Goal: Task Accomplishment & Management: Manage account settings

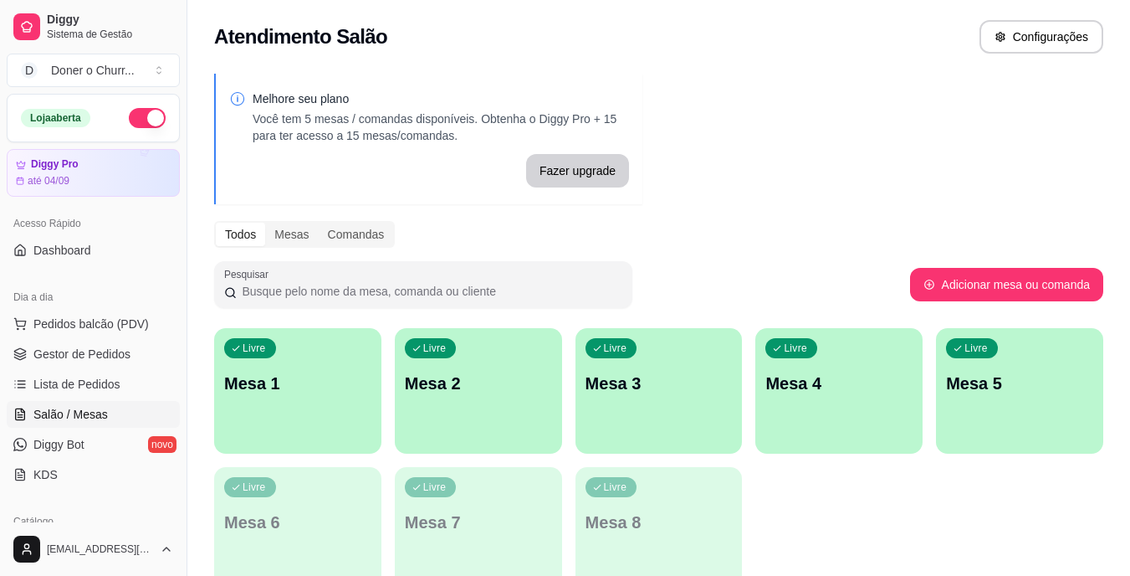
click at [296, 405] on div "Livre Mesa 1" at bounding box center [297, 380] width 167 height 105
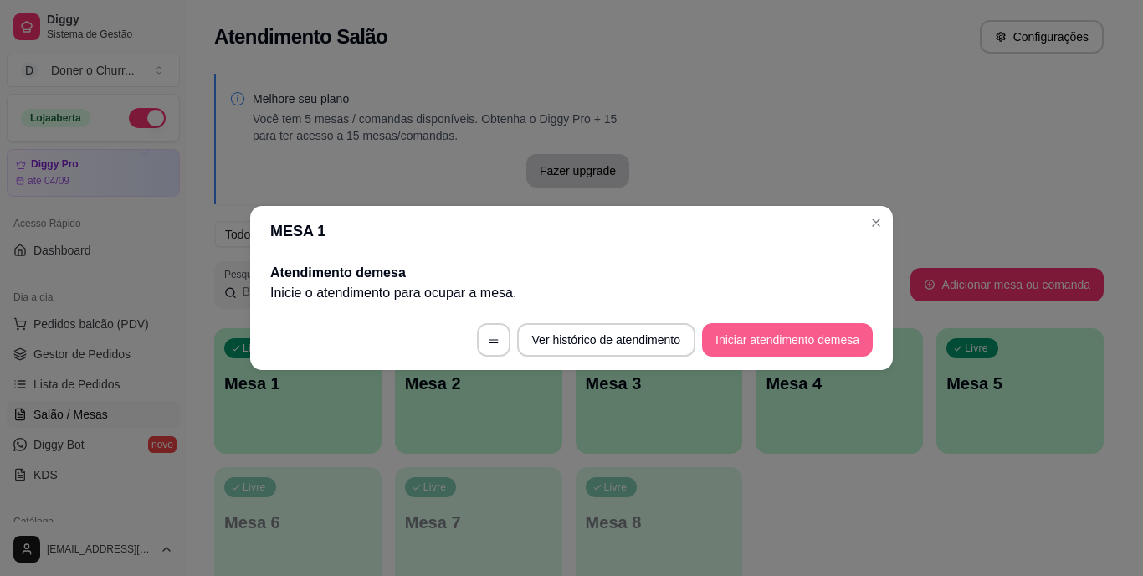
click at [819, 330] on button "Iniciar atendimento de mesa" at bounding box center [787, 339] width 171 height 33
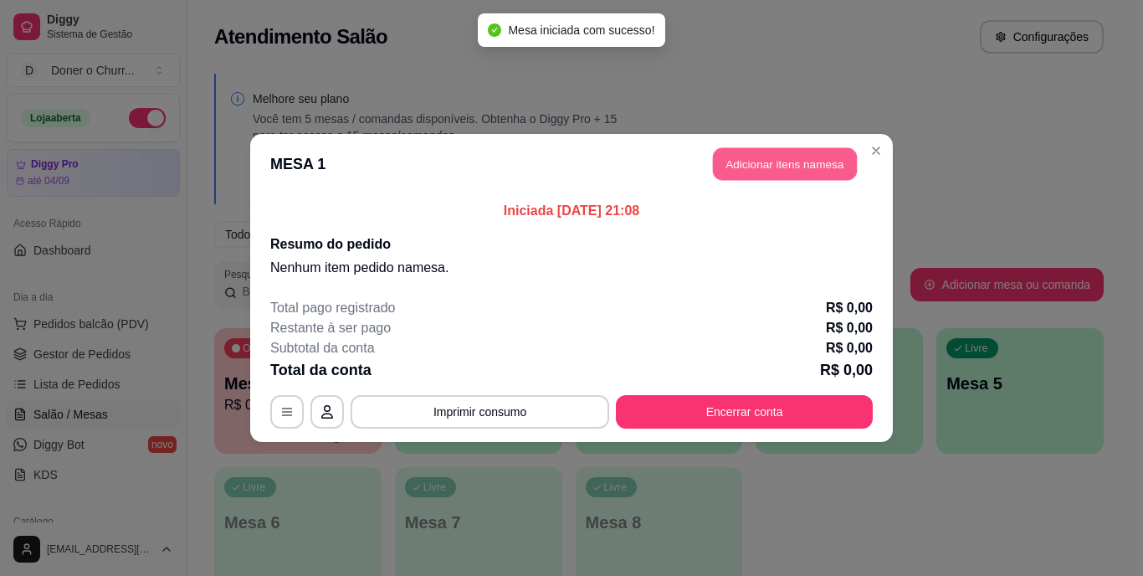
click at [781, 168] on button "Adicionar itens na mesa" at bounding box center [785, 164] width 144 height 33
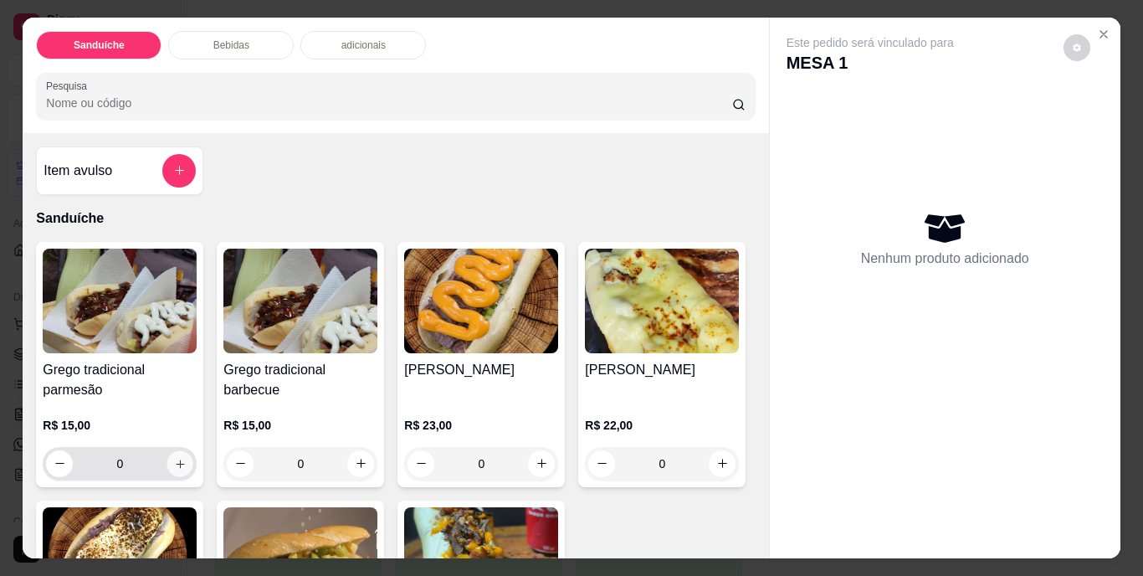
click at [180, 457] on icon "increase-product-quantity" at bounding box center [180, 463] width 13 height 13
type input "1"
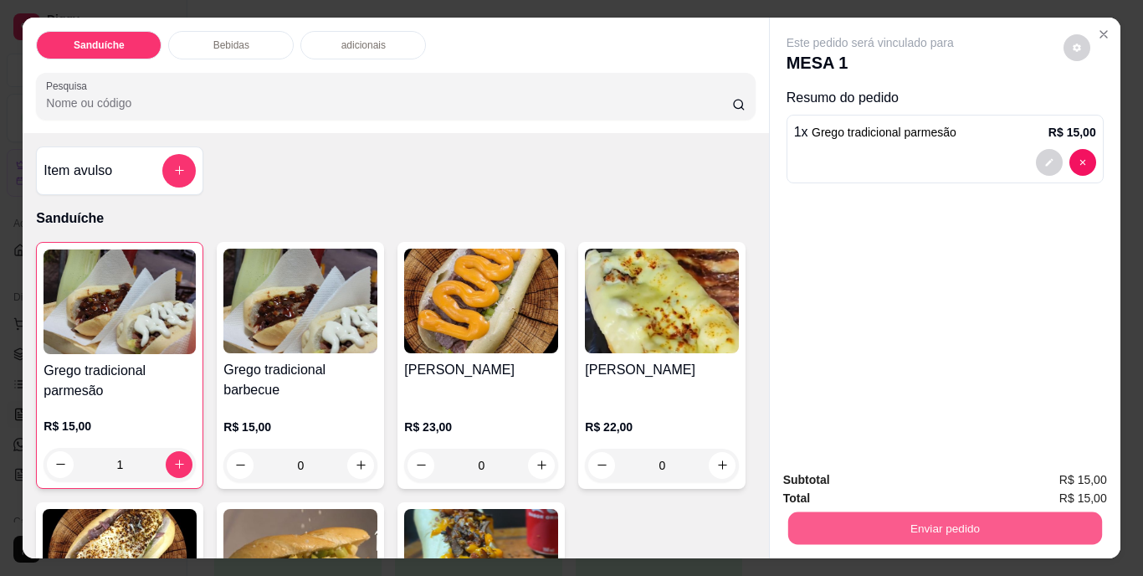
click at [936, 519] on button "Enviar pedido" at bounding box center [944, 528] width 314 height 33
click at [901, 480] on button "Não registrar e enviar pedido" at bounding box center [889, 480] width 169 height 31
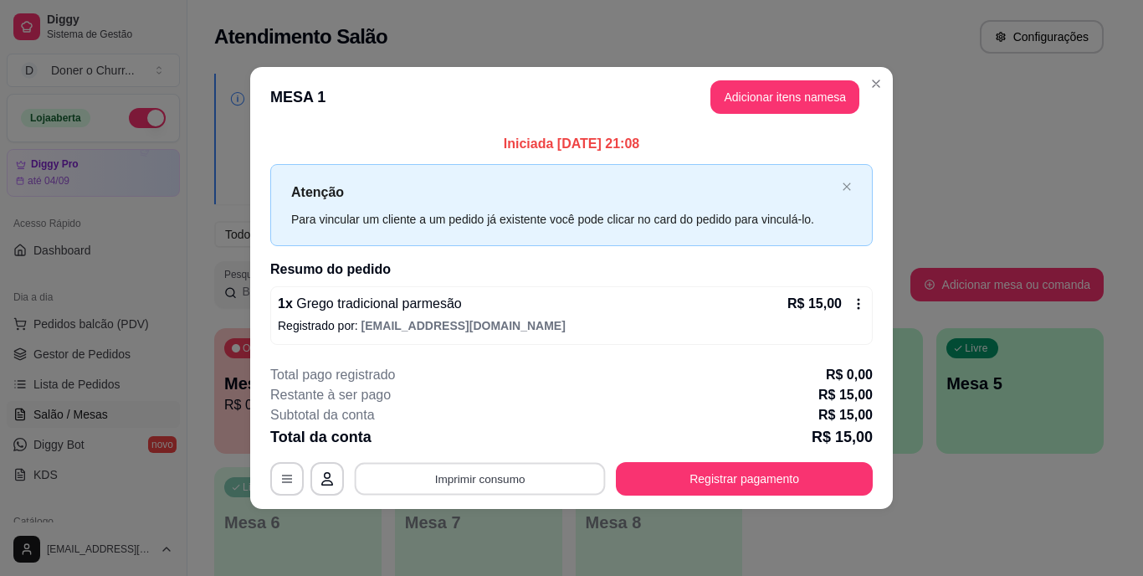
click at [549, 468] on button "Imprimir consumo" at bounding box center [480, 478] width 251 height 33
click at [489, 447] on button "IMPRESSORA" at bounding box center [484, 440] width 121 height 27
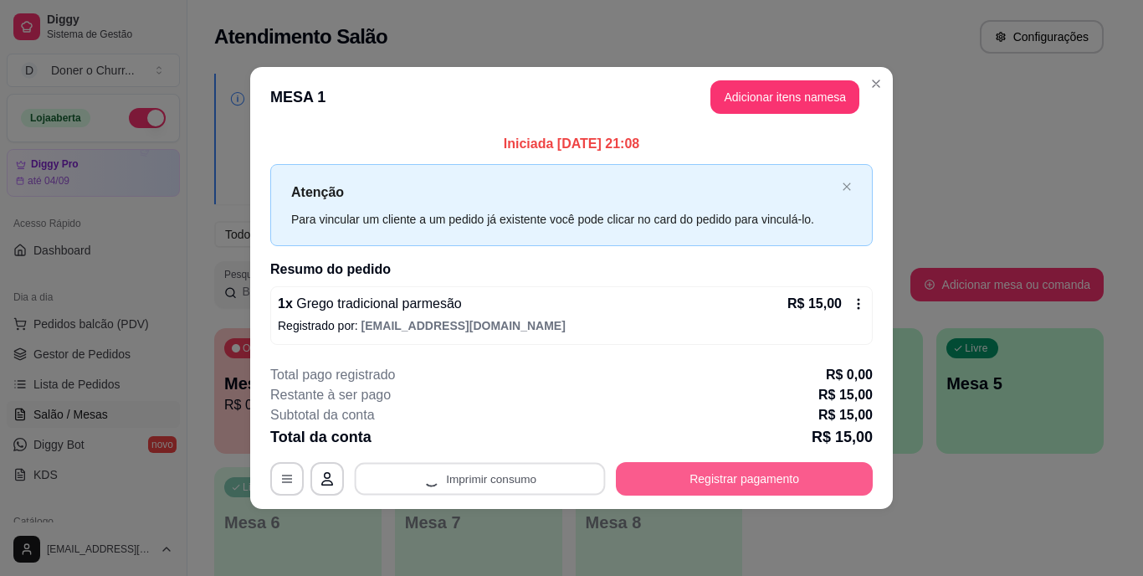
click at [733, 477] on button "Registrar pagamento" at bounding box center [744, 478] width 257 height 33
click at [733, 477] on button "Registrar pagamento" at bounding box center [744, 478] width 249 height 33
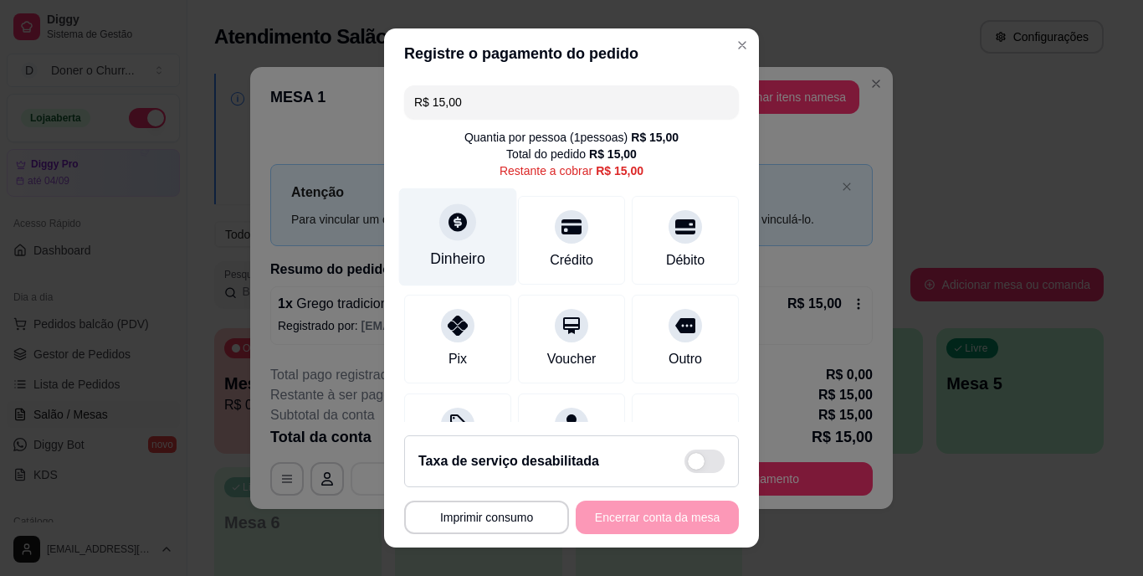
click at [448, 243] on div "Dinheiro" at bounding box center [458, 237] width 118 height 98
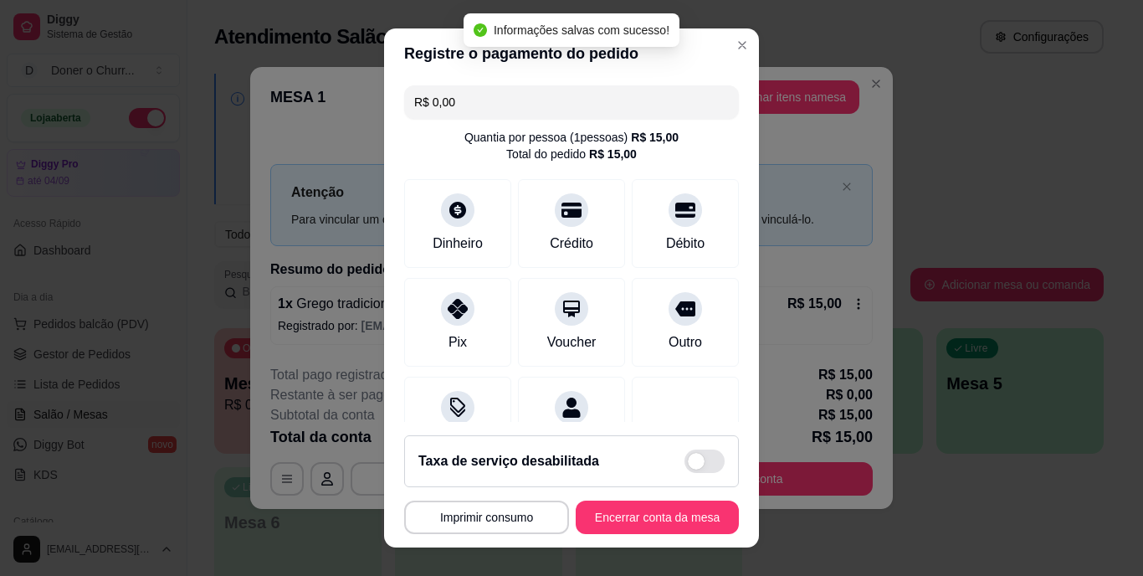
type input "R$ 0,00"
click at [638, 522] on button "Encerrar conta da mesa" at bounding box center [657, 516] width 158 height 33
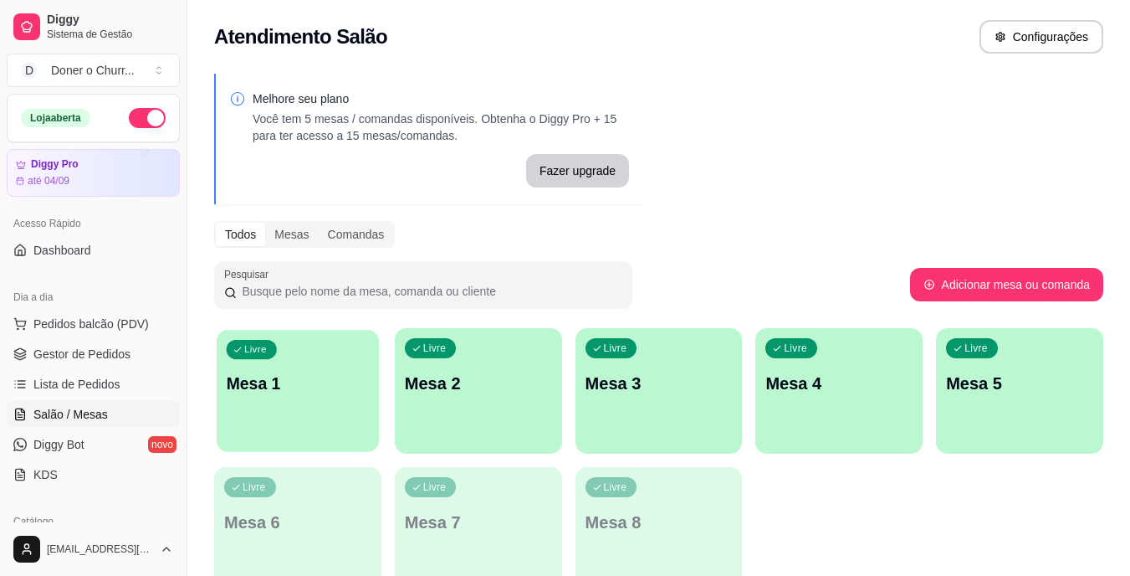
click at [304, 404] on div "Livre Mesa 1" at bounding box center [298, 381] width 162 height 102
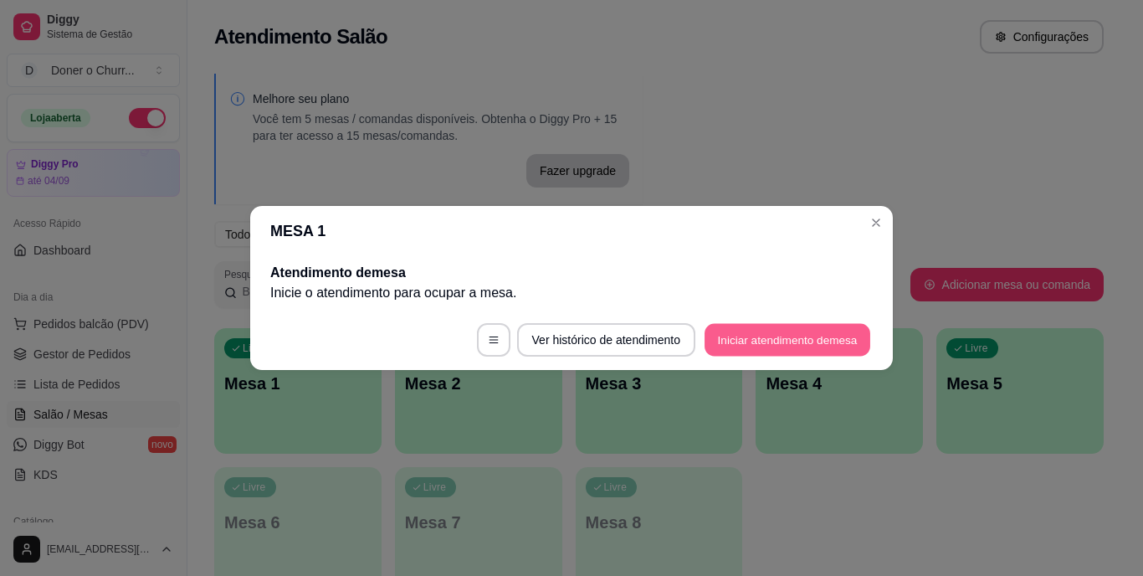
click at [746, 338] on button "Iniciar atendimento de mesa" at bounding box center [787, 340] width 166 height 33
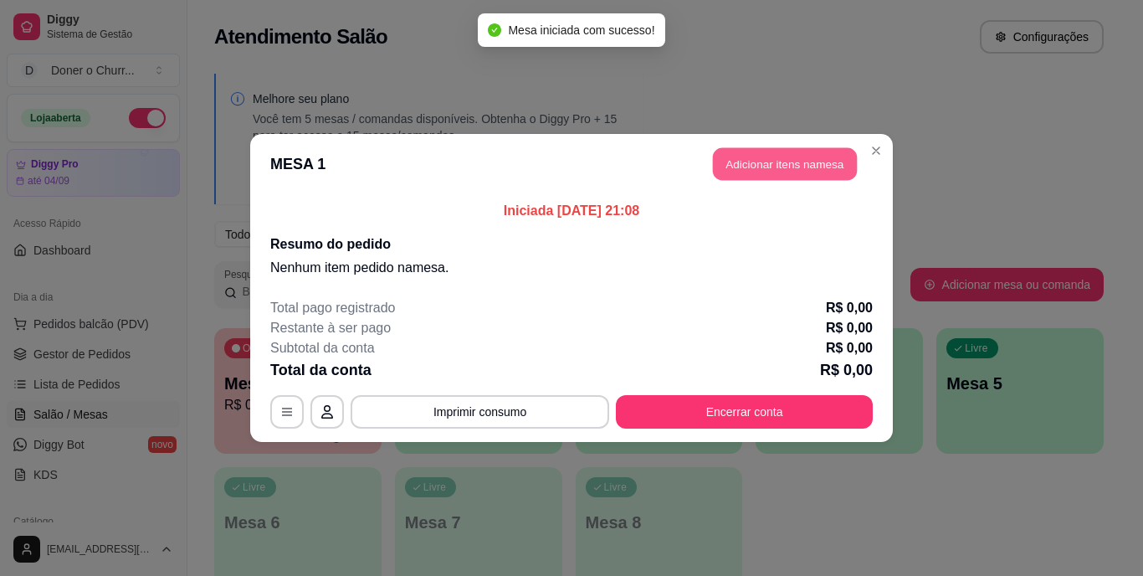
click at [762, 171] on button "Adicionar itens na mesa" at bounding box center [785, 164] width 144 height 33
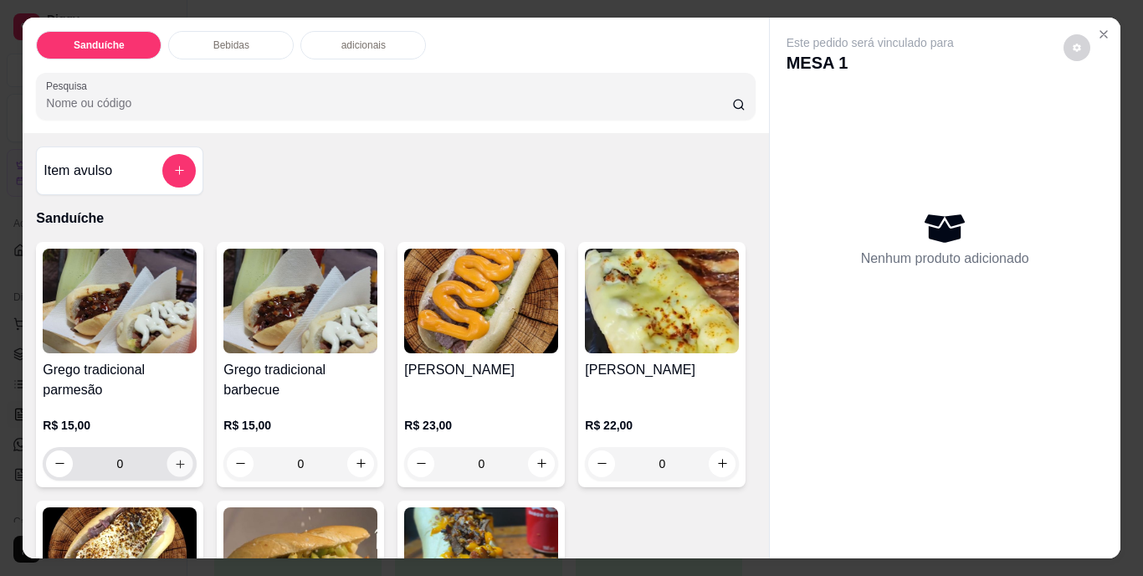
click at [176, 459] on icon "increase-product-quantity" at bounding box center [180, 463] width 8 height 8
type input "1"
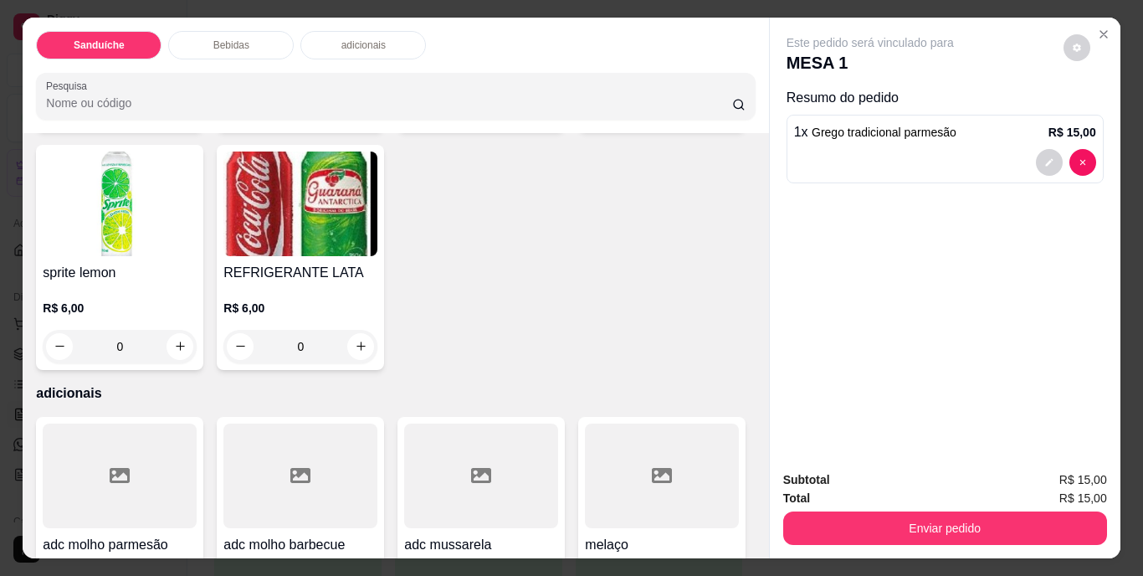
scroll to position [1014, 0]
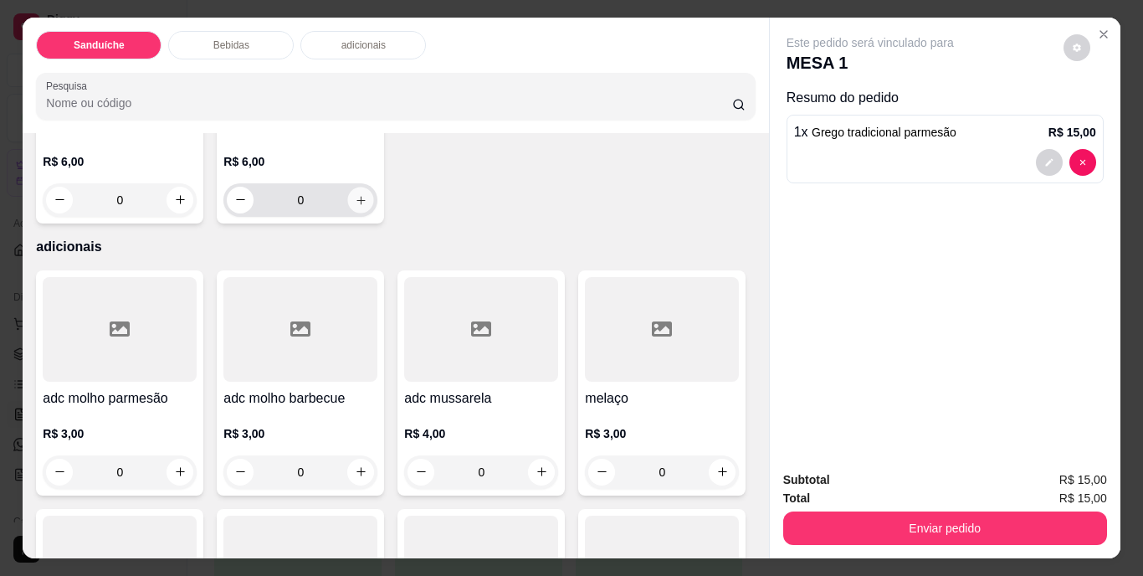
click at [367, 206] on icon "increase-product-quantity" at bounding box center [361, 199] width 13 height 13
type input "1"
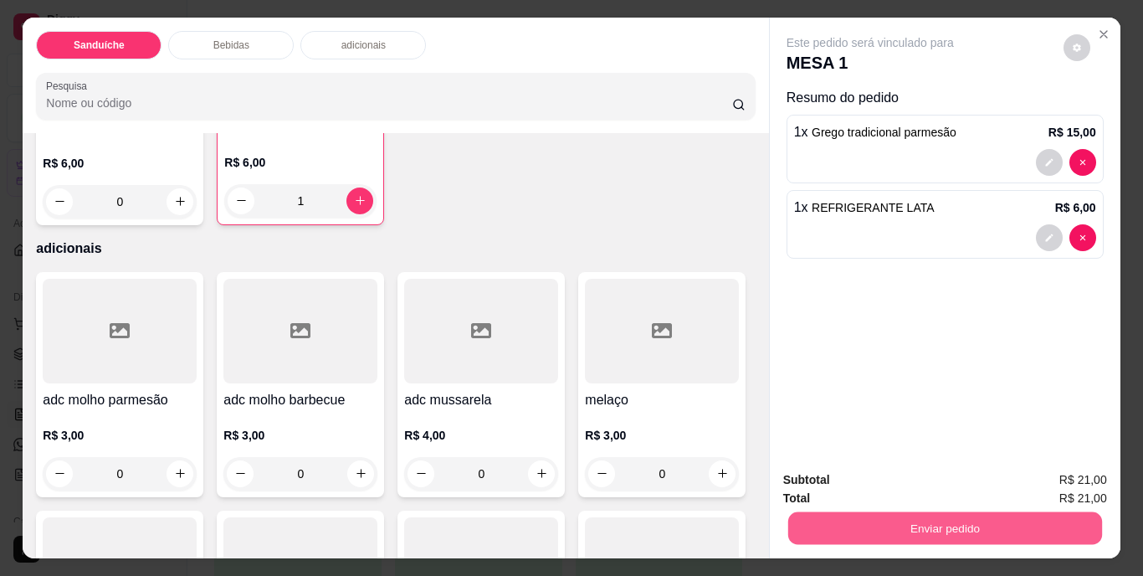
click at [954, 526] on button "Enviar pedido" at bounding box center [944, 528] width 314 height 33
click at [898, 482] on button "Não registrar e enviar pedido" at bounding box center [889, 480] width 169 height 31
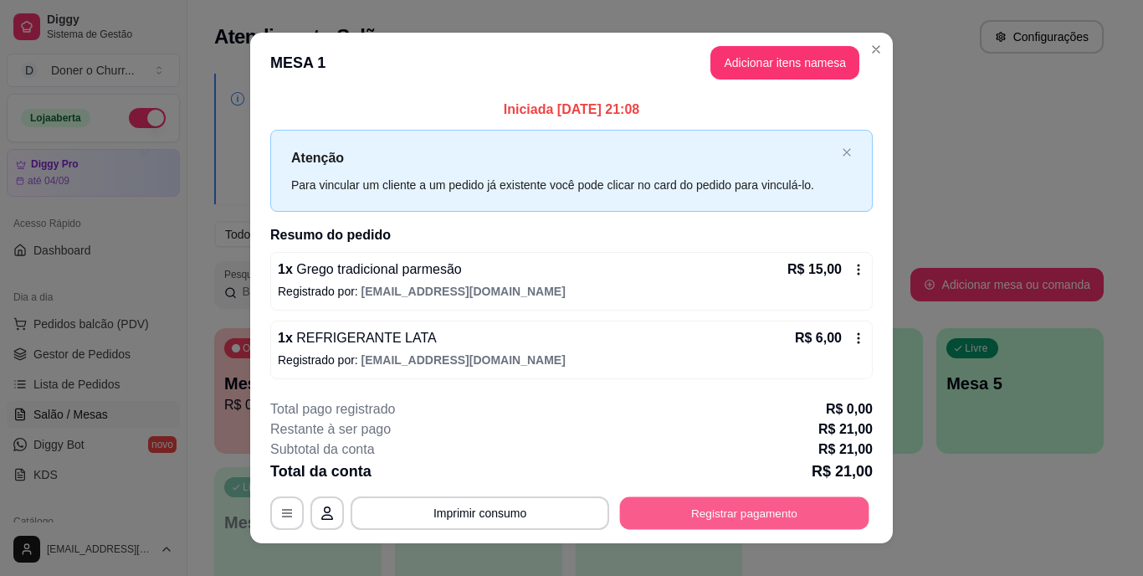
click at [794, 518] on button "Registrar pagamento" at bounding box center [744, 512] width 249 height 33
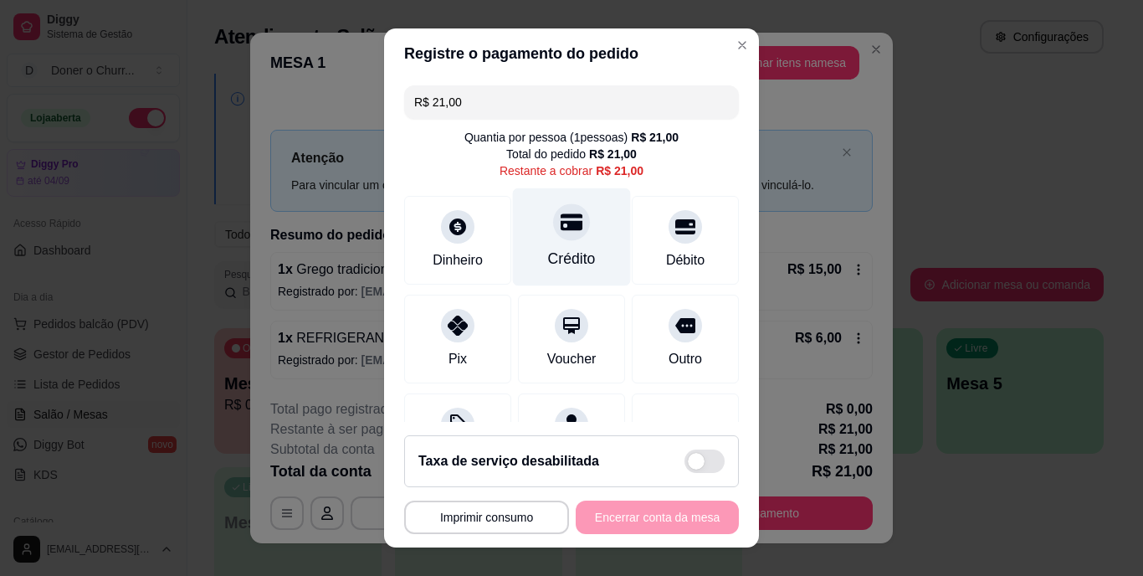
click at [560, 238] on div at bounding box center [571, 222] width 37 height 37
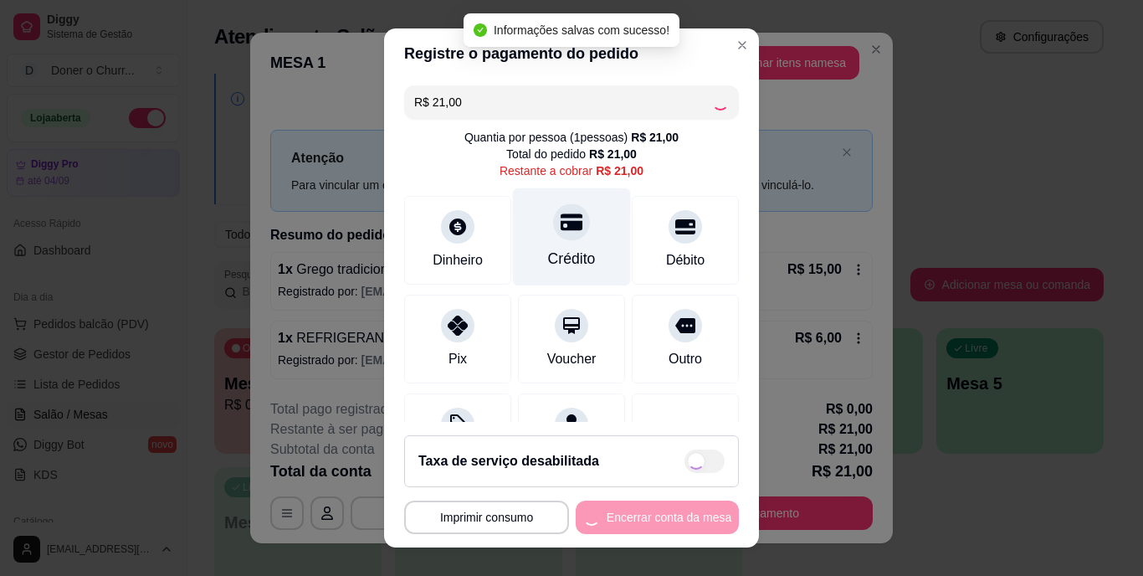
type input "R$ 0,00"
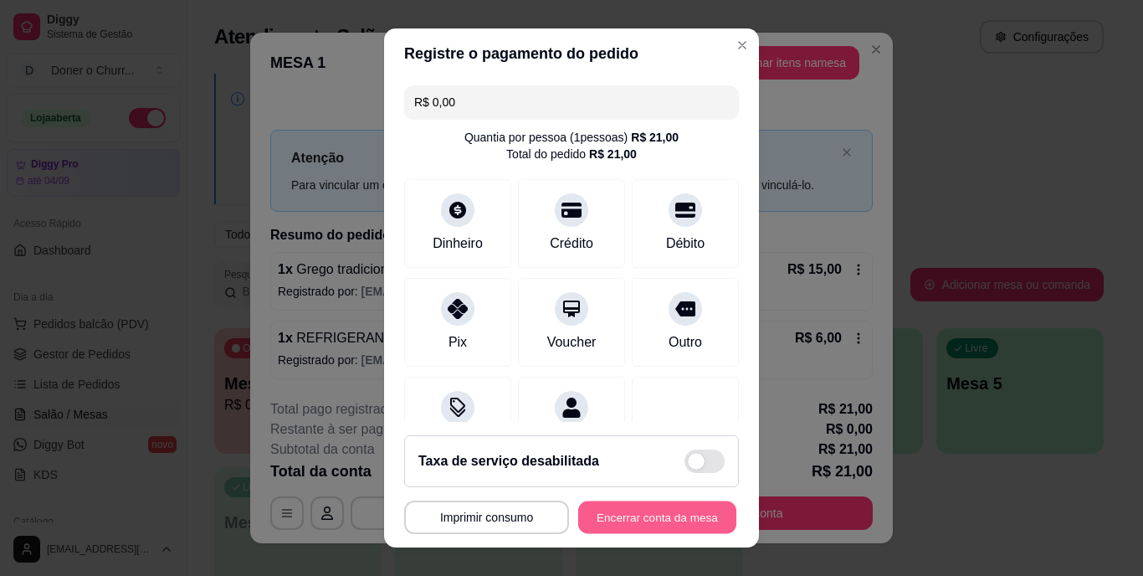
click at [665, 514] on button "Encerrar conta da mesa" at bounding box center [657, 516] width 158 height 33
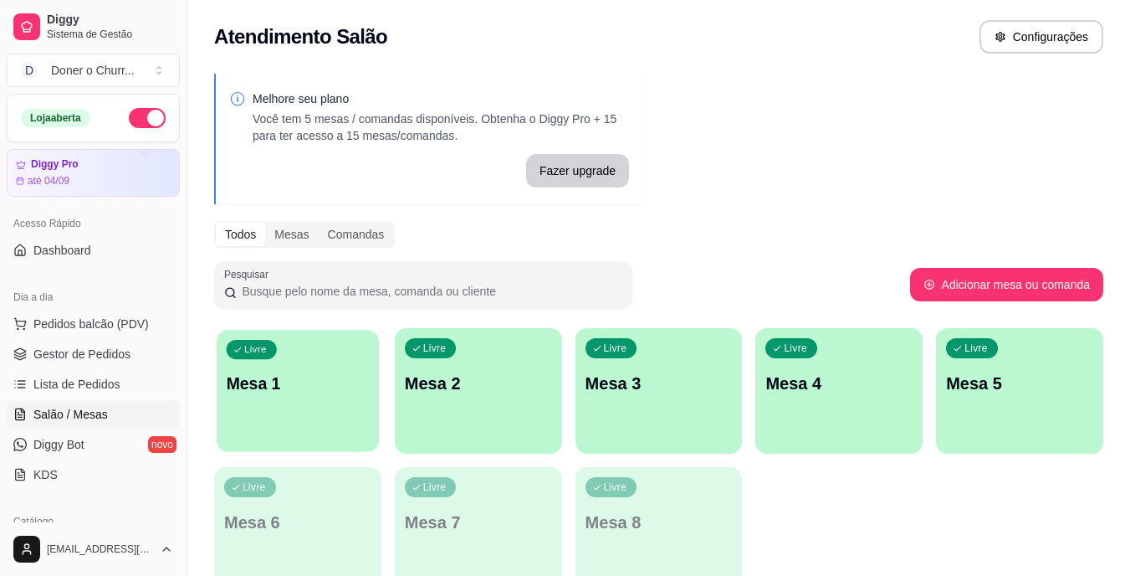
click at [275, 407] on div "Livre Mesa 1" at bounding box center [298, 381] width 162 height 102
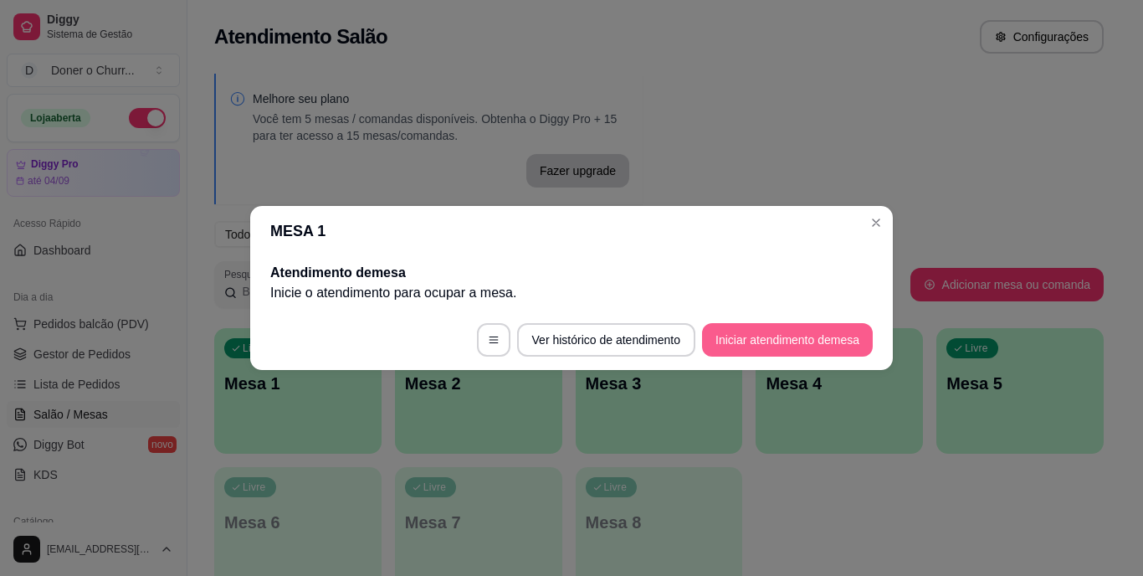
click at [806, 349] on button "Iniciar atendimento de mesa" at bounding box center [787, 339] width 171 height 33
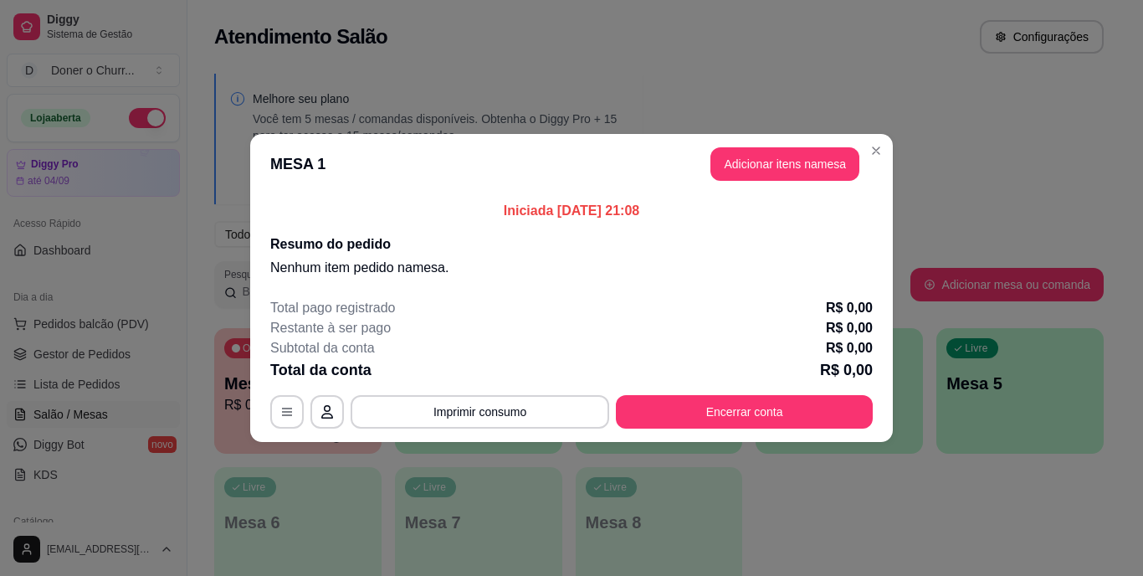
click at [806, 349] on div "Subtotal da conta R$ 0,00" at bounding box center [571, 348] width 602 height 20
click at [784, 162] on button "Adicionar itens na mesa" at bounding box center [785, 164] width 144 height 33
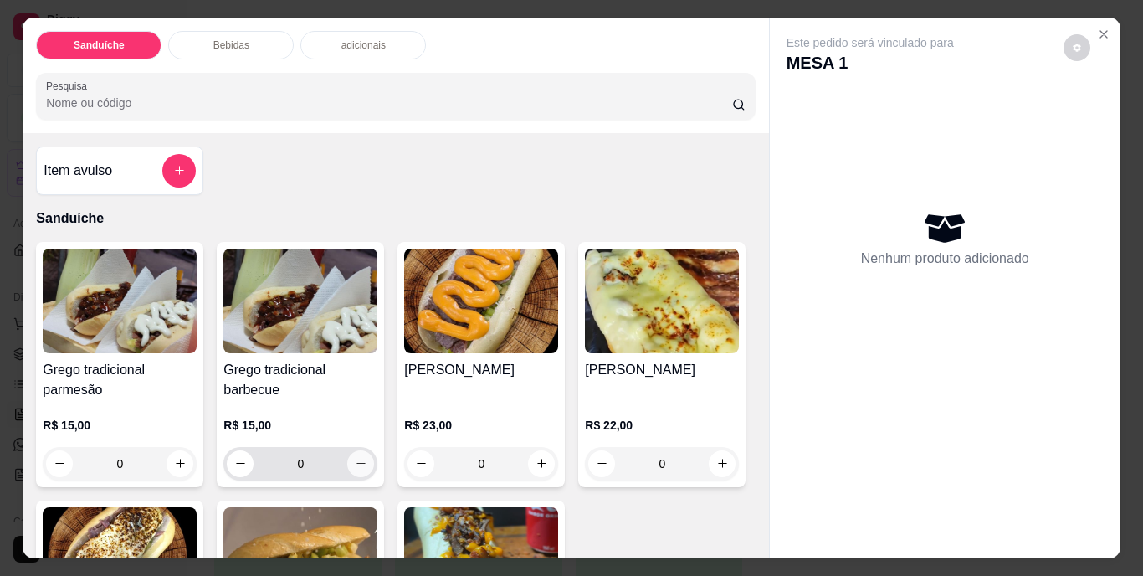
click at [355, 458] on icon "increase-product-quantity" at bounding box center [361, 463] width 13 height 13
type input "1"
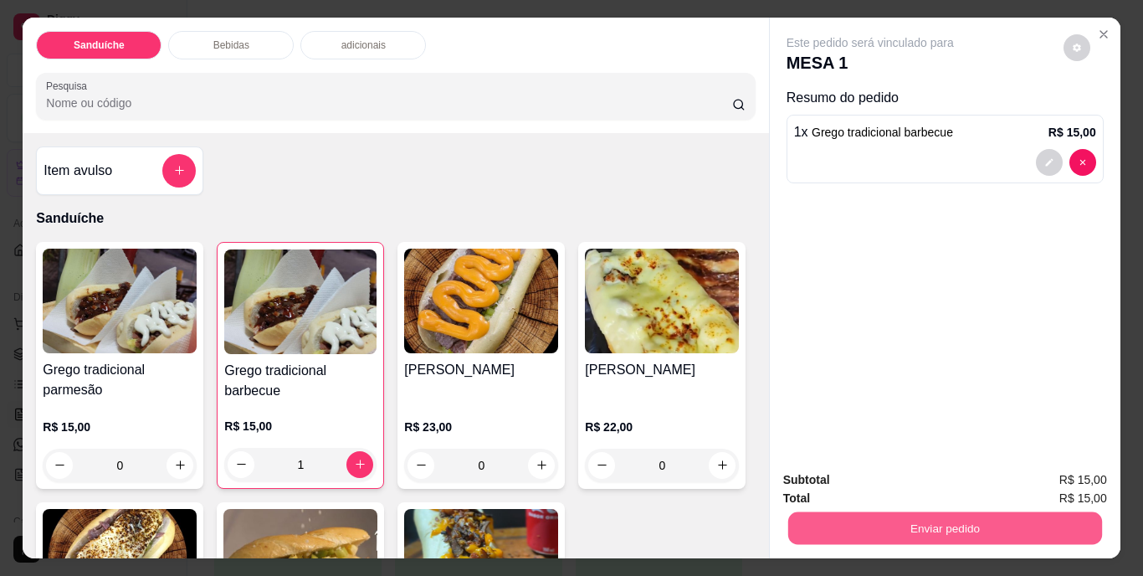
click at [867, 522] on button "Enviar pedido" at bounding box center [944, 528] width 314 height 33
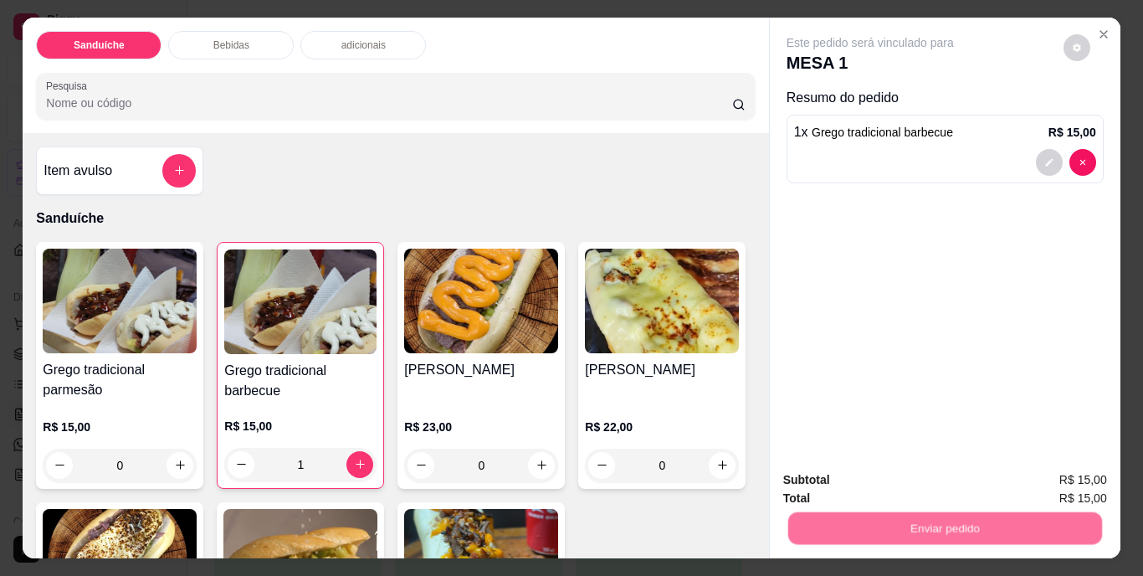
click at [868, 475] on button "Não registrar e enviar pedido" at bounding box center [889, 481] width 174 height 32
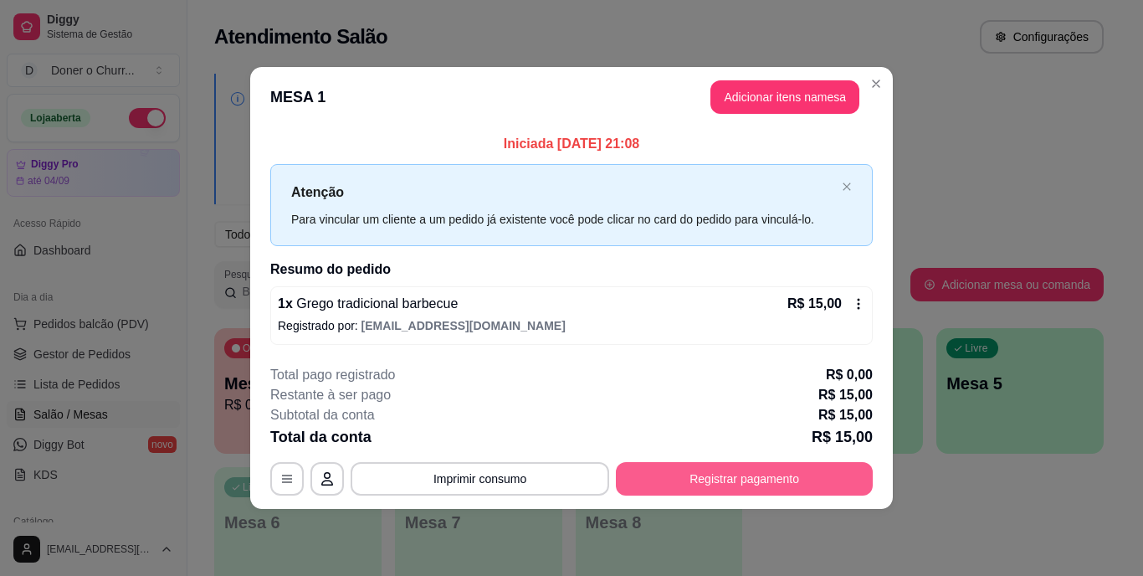
click at [703, 472] on button "Registrar pagamento" at bounding box center [744, 478] width 257 height 33
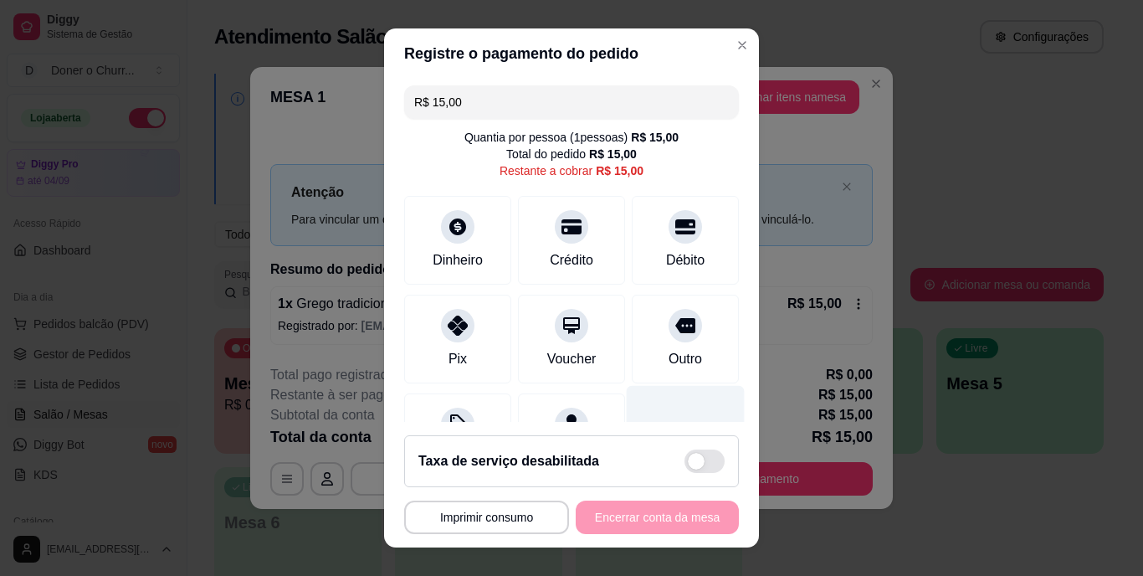
click at [628, 403] on div at bounding box center [686, 435] width 118 height 98
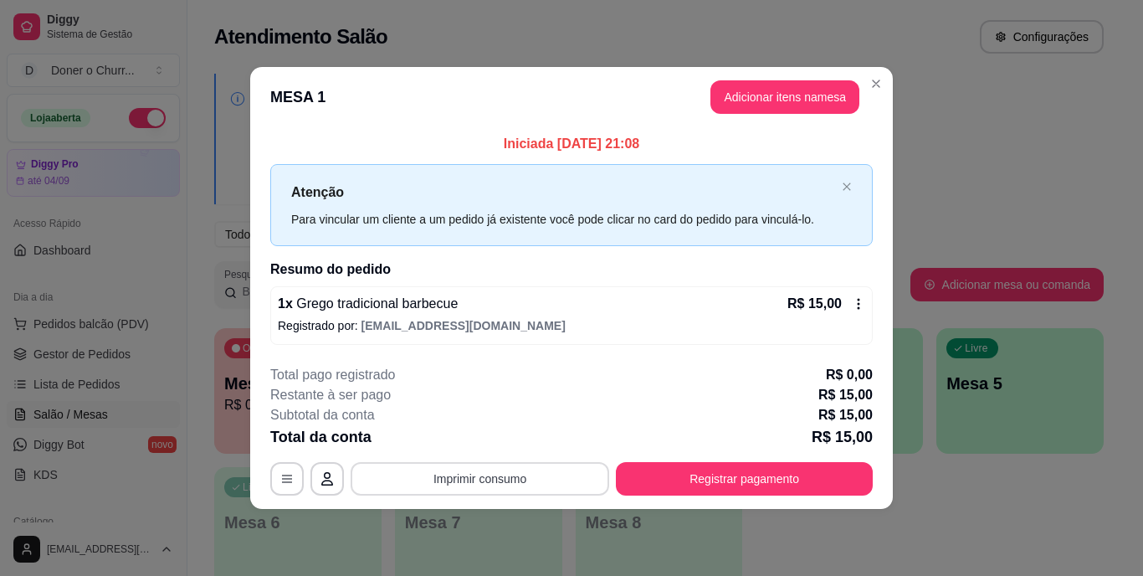
click at [473, 481] on button "Imprimir consumo" at bounding box center [480, 478] width 258 height 33
click at [489, 434] on button "IMPRESSORA" at bounding box center [485, 440] width 117 height 26
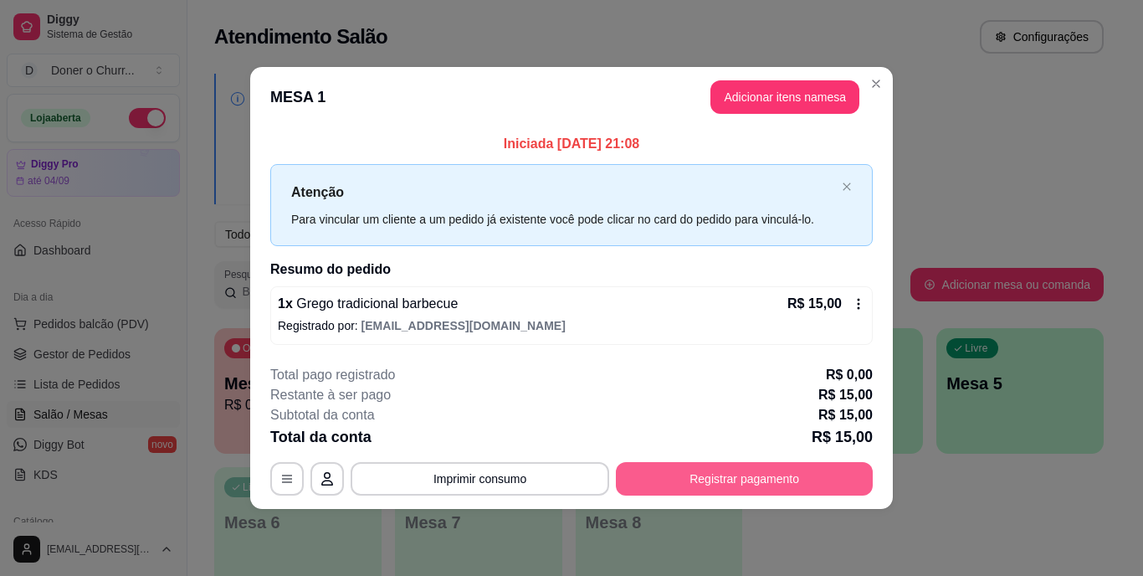
click at [665, 477] on button "Registrar pagamento" at bounding box center [744, 478] width 257 height 33
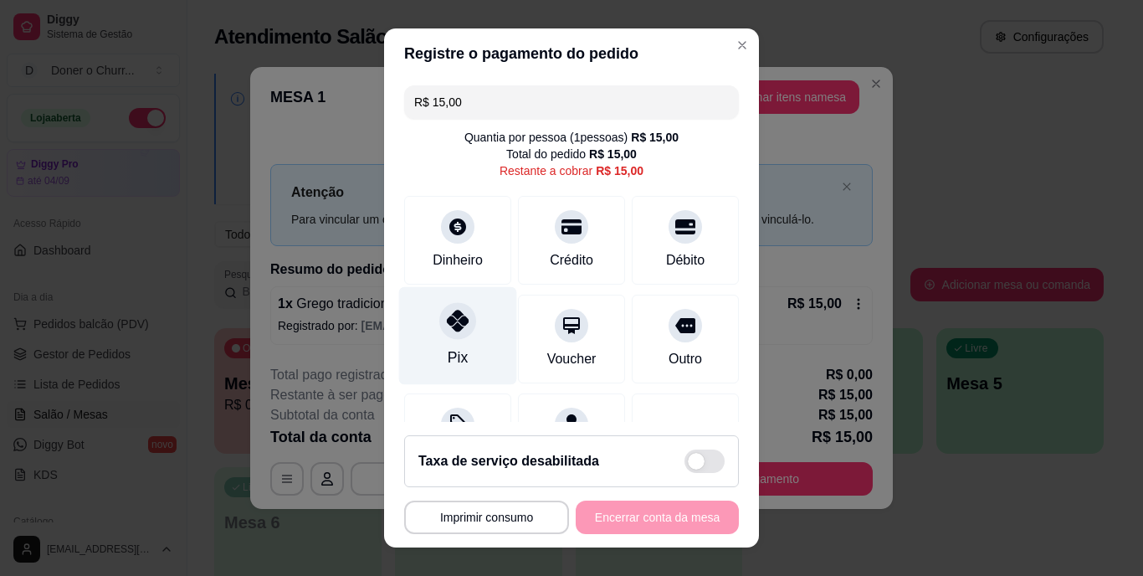
click at [433, 344] on div "Pix" at bounding box center [458, 336] width 118 height 98
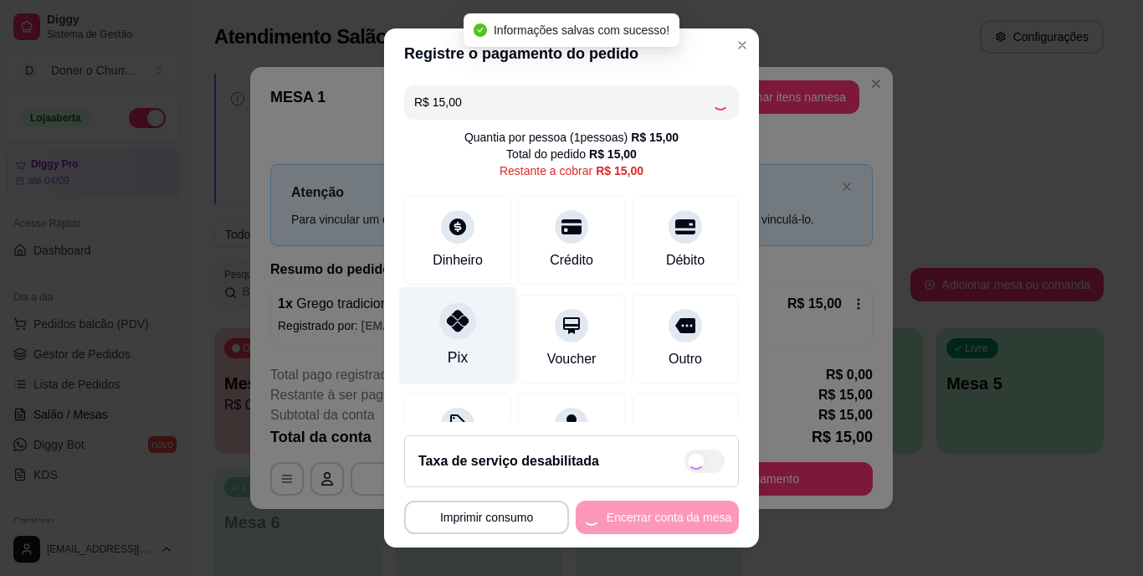
type input "R$ 0,00"
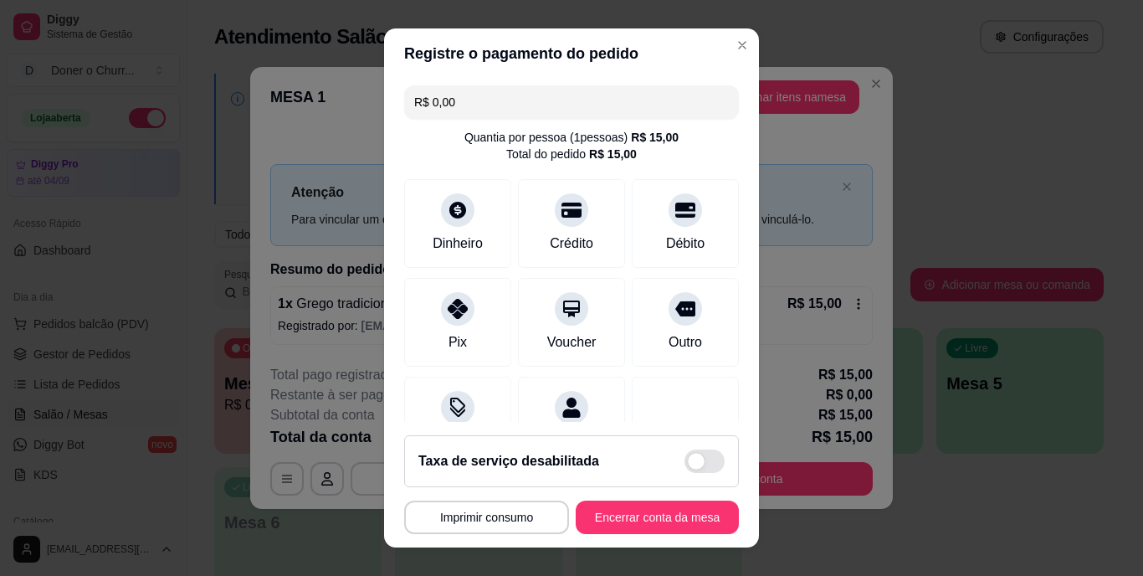
scroll to position [157, 0]
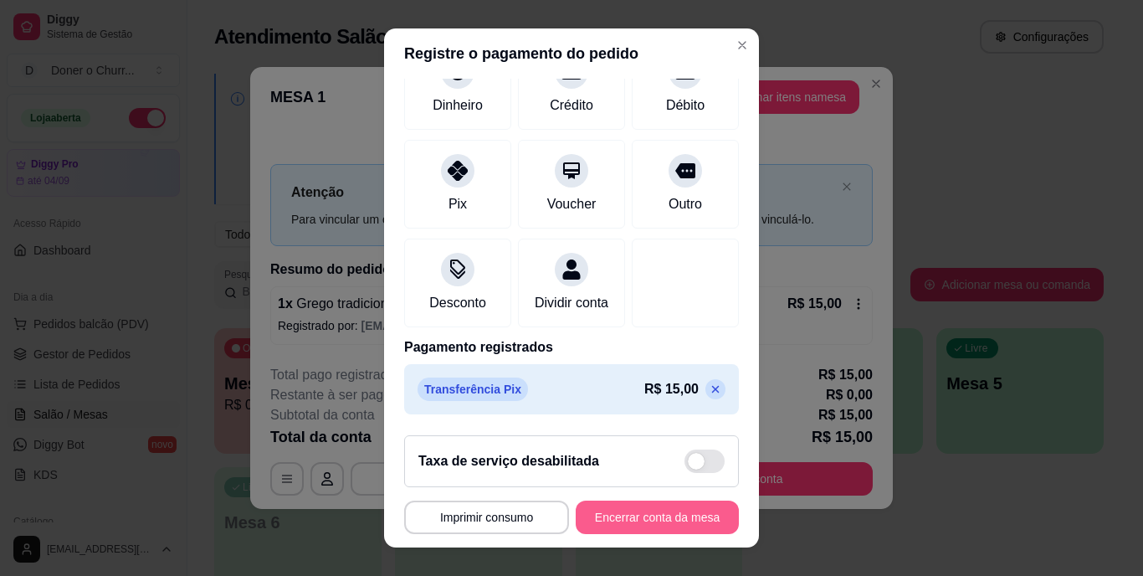
click at [633, 512] on button "Encerrar conta da mesa" at bounding box center [657, 516] width 163 height 33
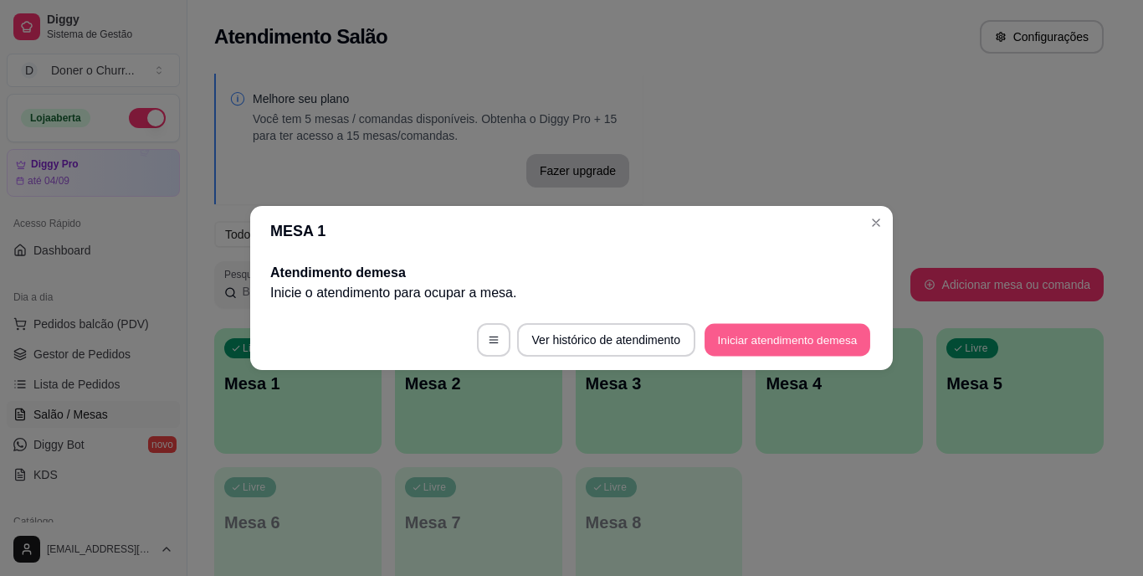
click at [760, 340] on button "Iniciar atendimento de mesa" at bounding box center [787, 340] width 166 height 33
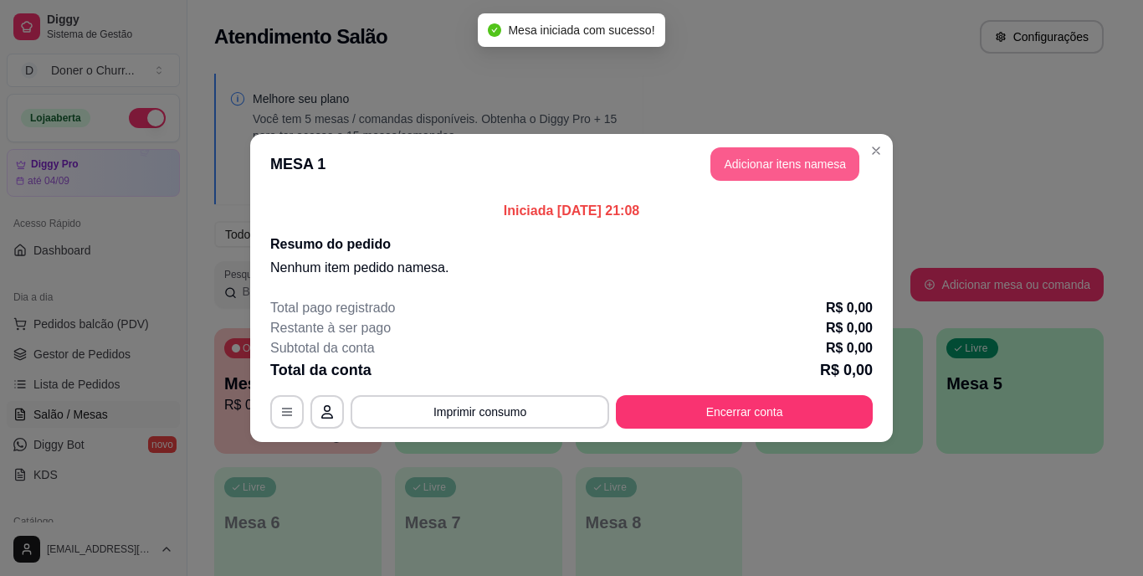
click at [775, 164] on button "Adicionar itens na mesa" at bounding box center [784, 163] width 149 height 33
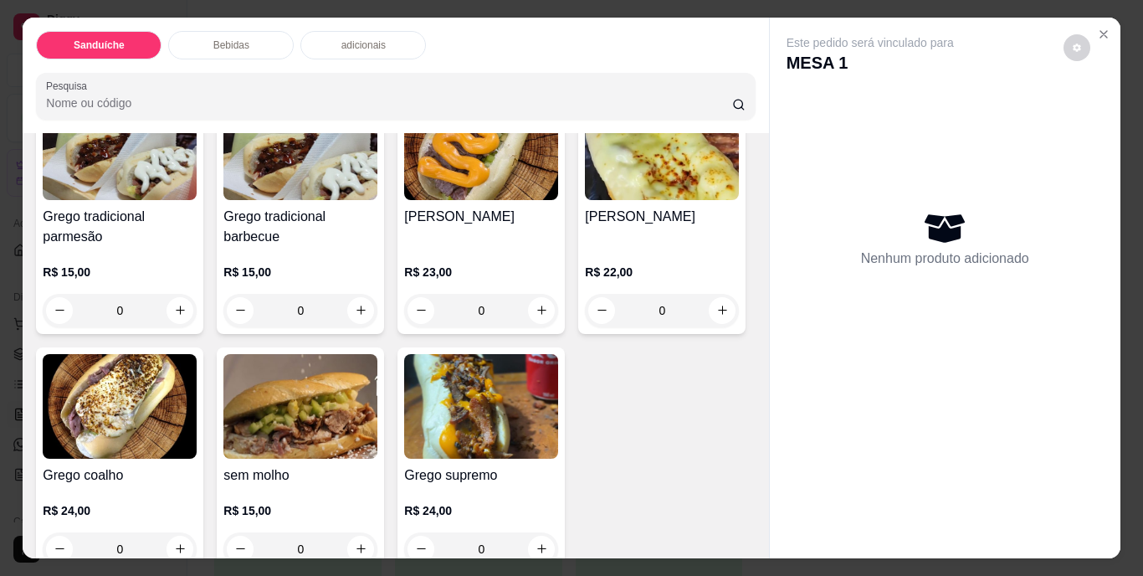
scroll to position [167, 0]
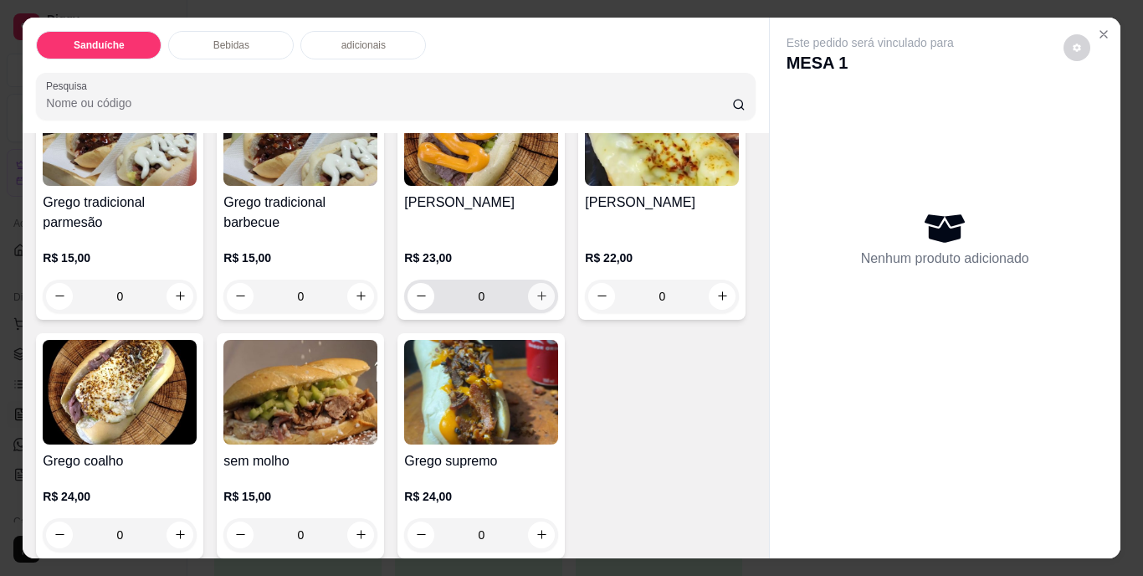
click at [535, 294] on icon "increase-product-quantity" at bounding box center [541, 295] width 13 height 13
type input "1"
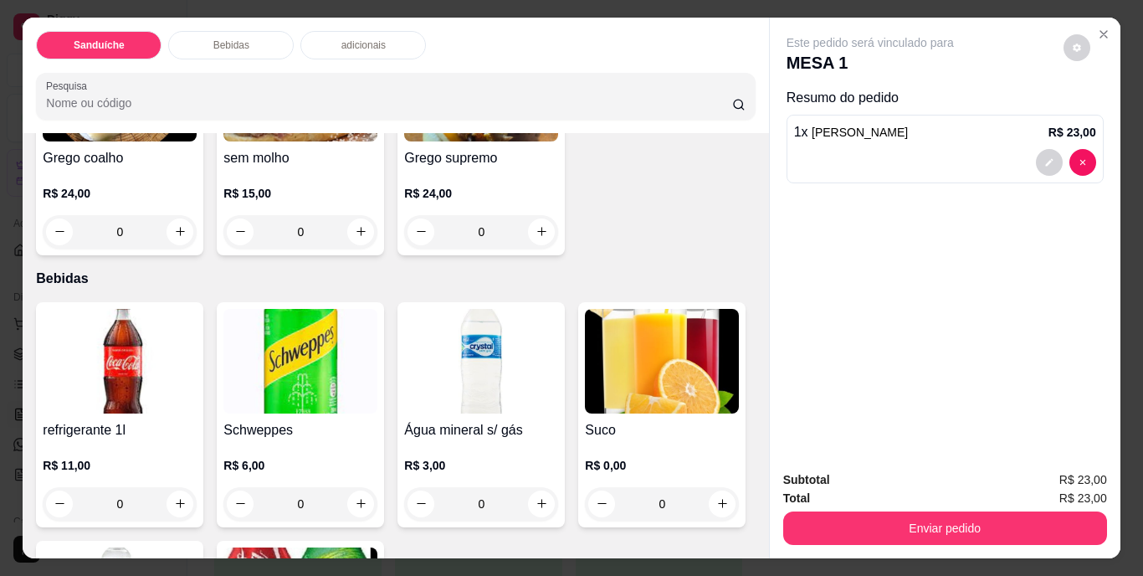
scroll to position [669, 0]
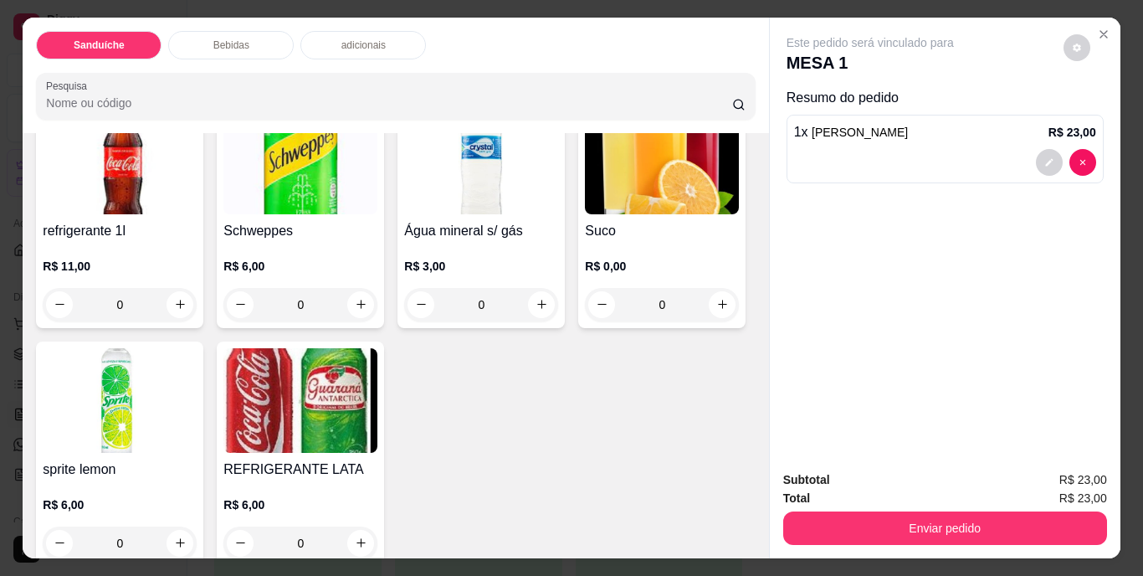
click at [535, 38] on icon "increase-product-quantity" at bounding box center [541, 32] width 13 height 13
type input "1"
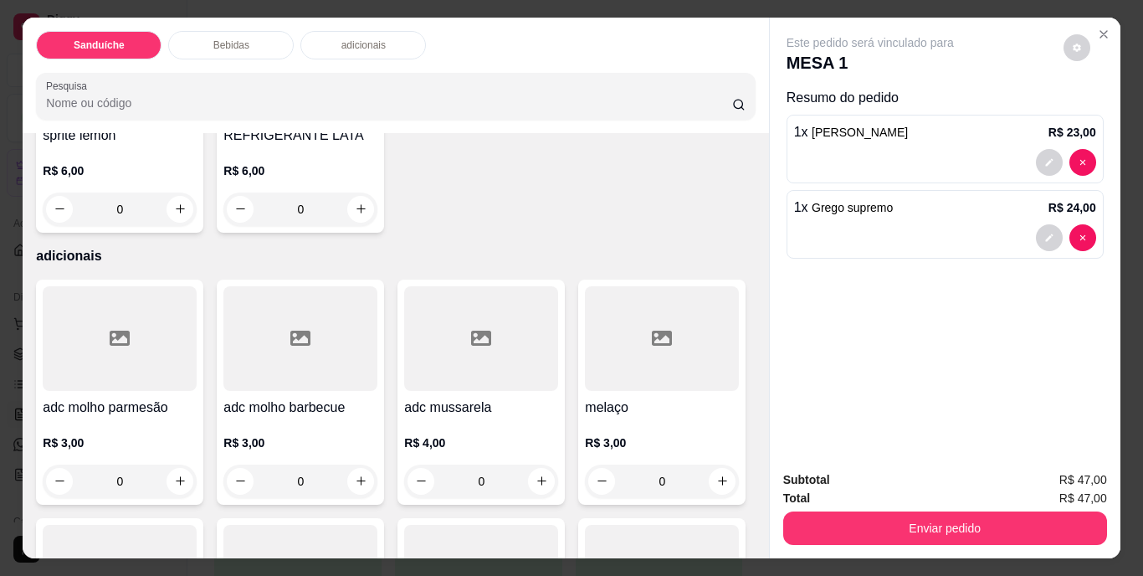
scroll to position [670, 0]
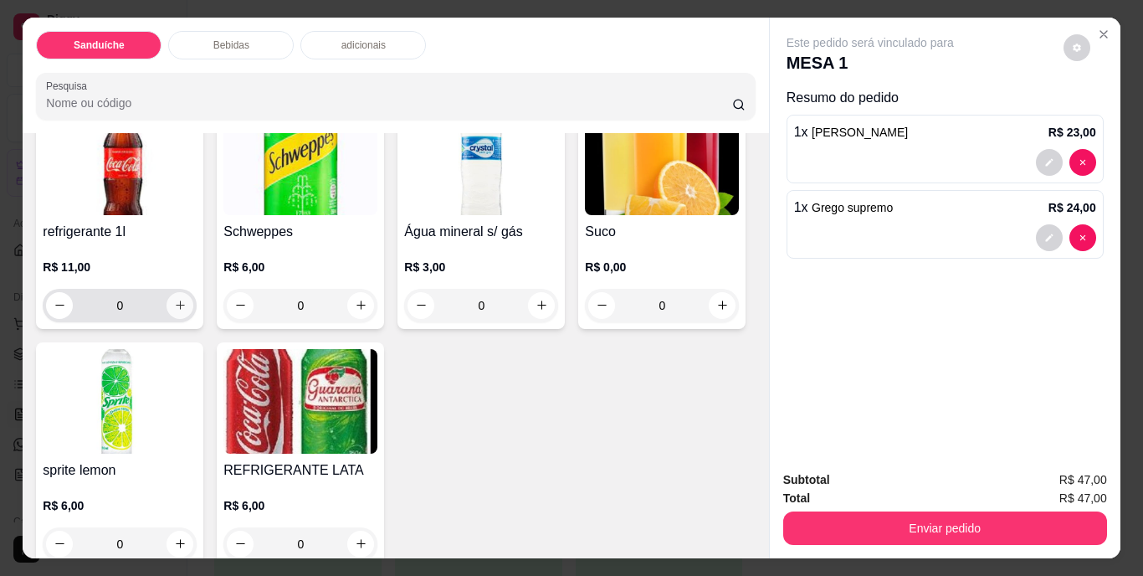
click at [178, 311] on icon "increase-product-quantity" at bounding box center [180, 305] width 13 height 13
type input "1"
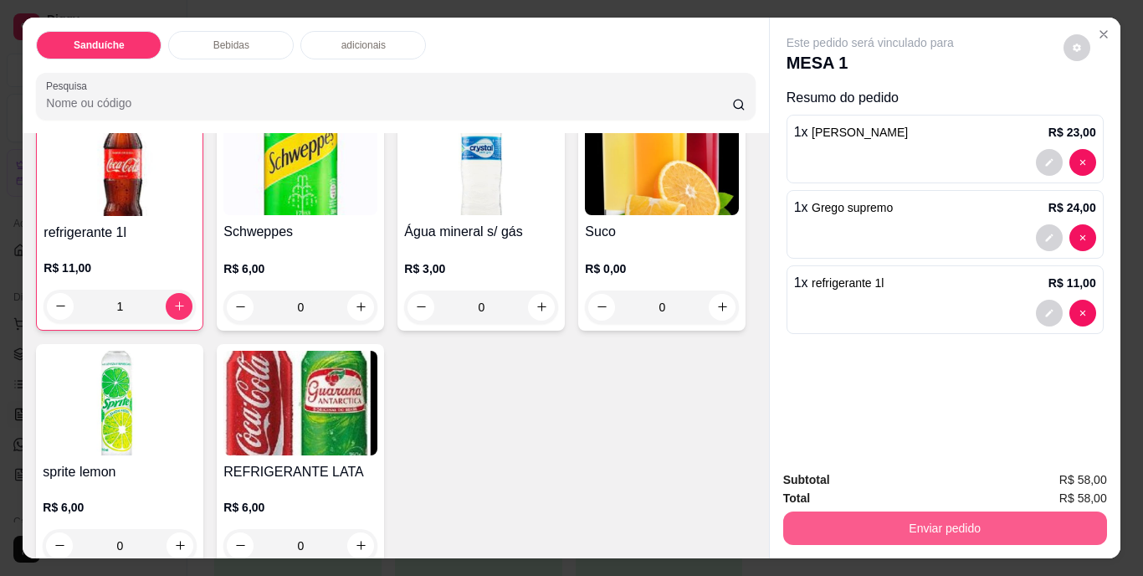
click at [940, 520] on button "Enviar pedido" at bounding box center [945, 527] width 324 height 33
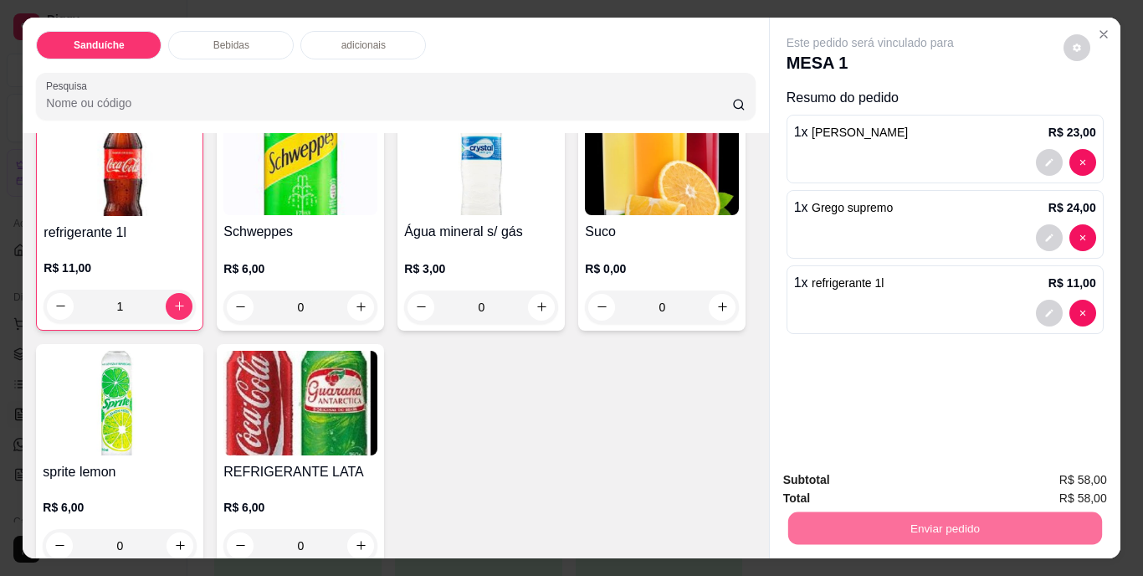
click at [895, 481] on button "Não registrar e enviar pedido" at bounding box center [889, 480] width 169 height 31
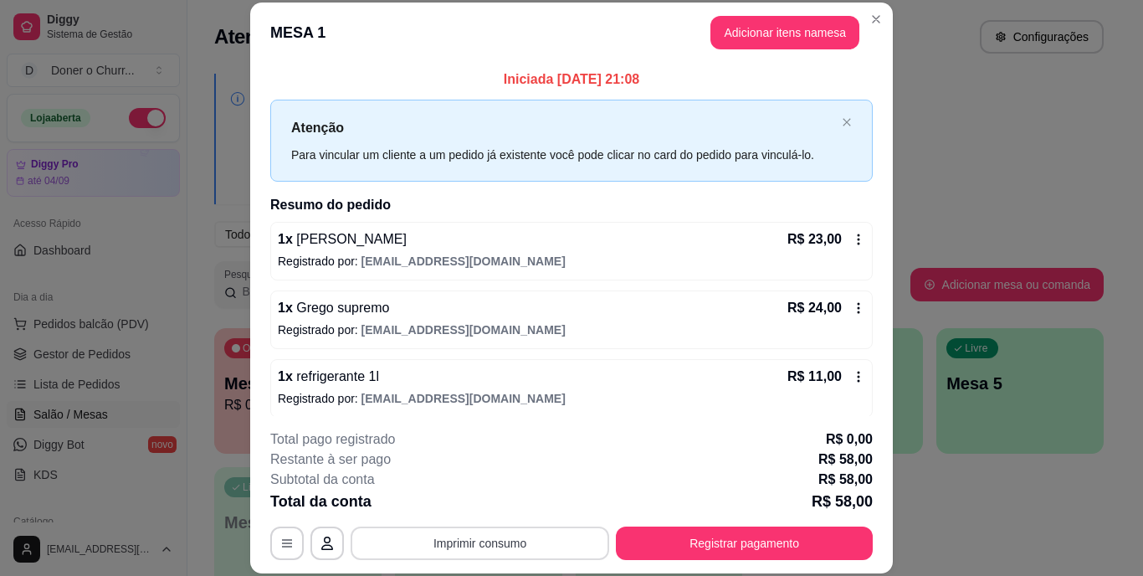
click at [467, 533] on button "Imprimir consumo" at bounding box center [480, 542] width 258 height 33
click at [465, 503] on button "IMPRESSORA" at bounding box center [478, 504] width 117 height 26
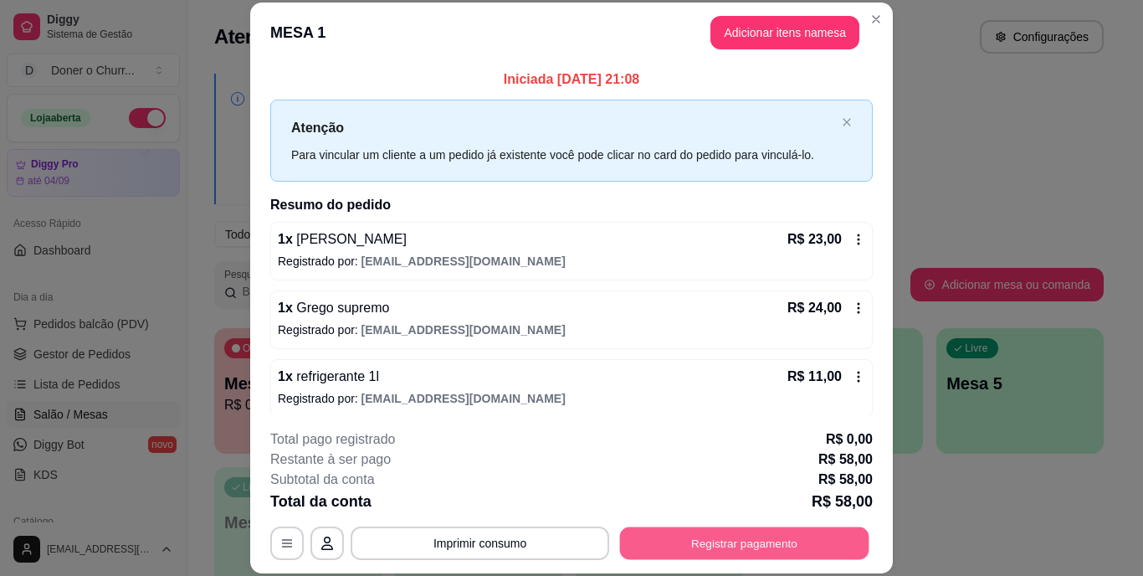
click at [704, 542] on button "Registrar pagamento" at bounding box center [744, 542] width 249 height 33
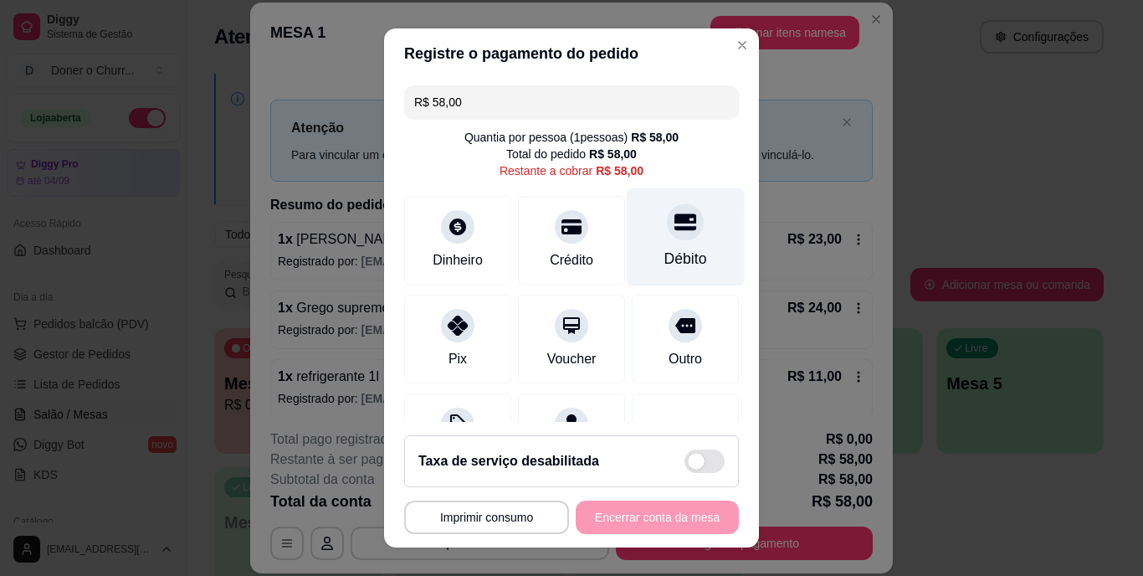
click at [668, 241] on div "Débito" at bounding box center [686, 237] width 118 height 98
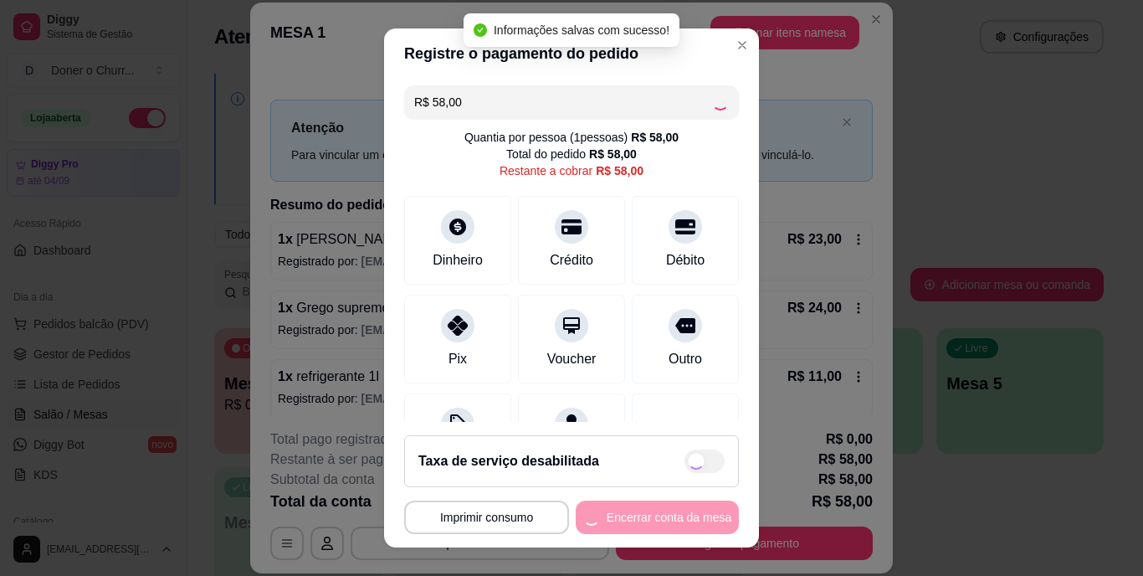
type input "R$ 0,00"
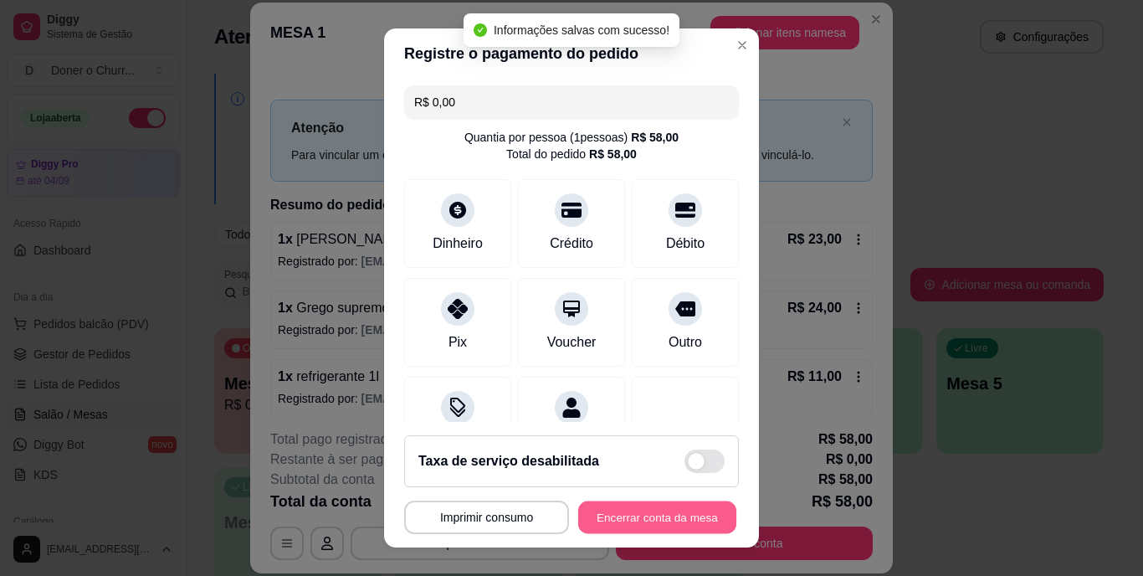
click at [659, 509] on button "Encerrar conta da mesa" at bounding box center [657, 516] width 158 height 33
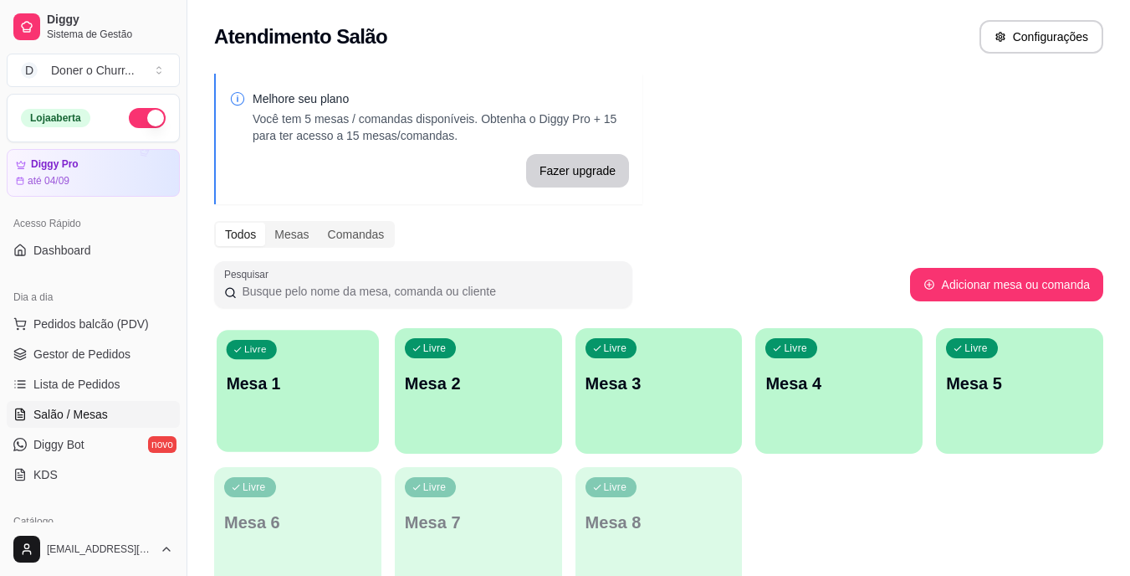
click at [271, 436] on div "button" at bounding box center [298, 441] width 162 height 19
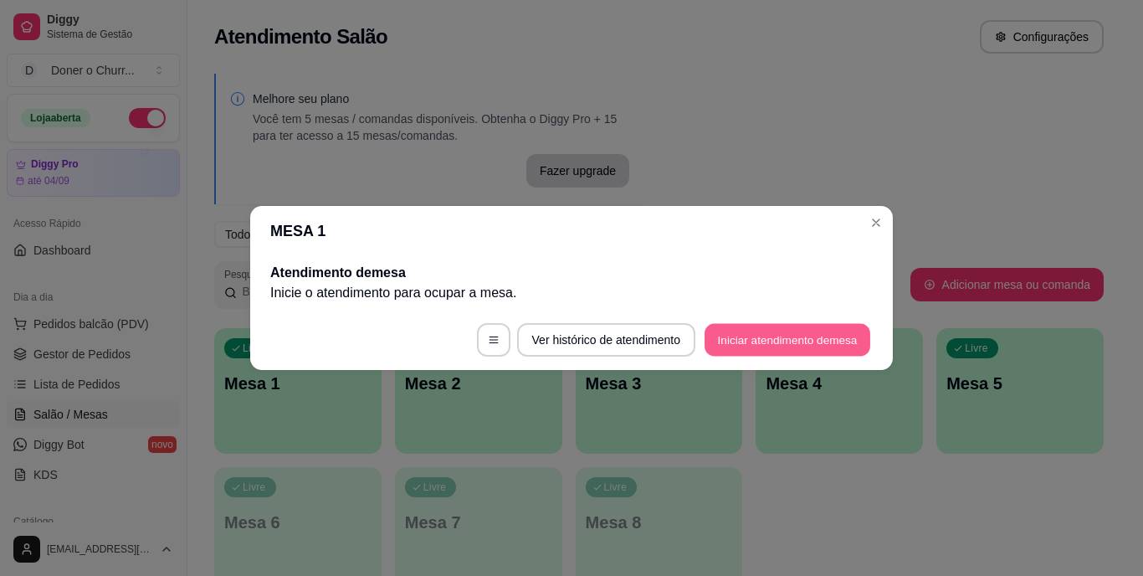
click at [761, 325] on button "Iniciar atendimento de mesa" at bounding box center [787, 340] width 166 height 33
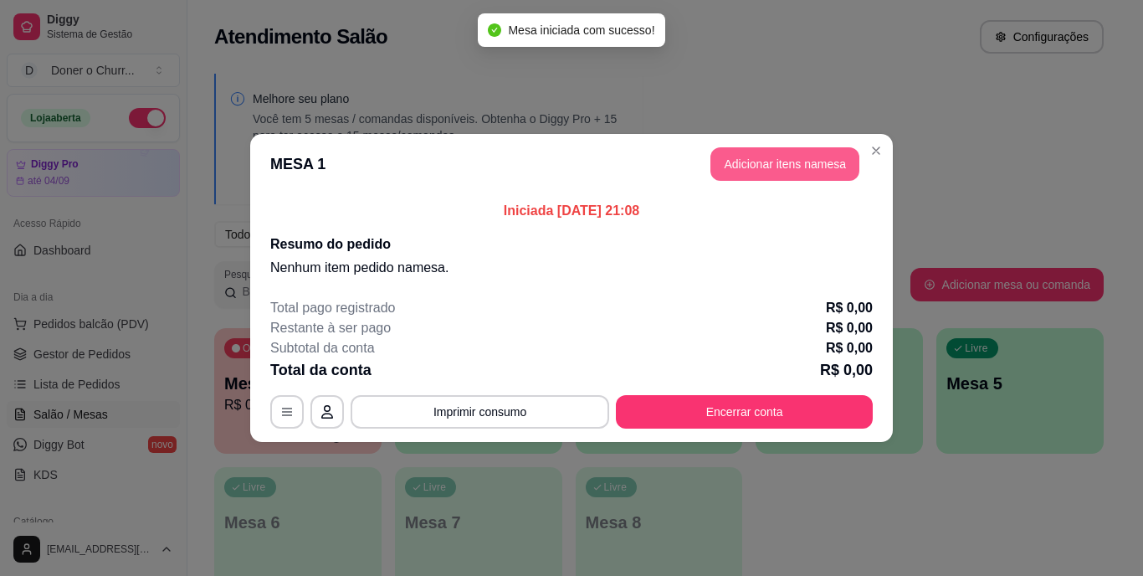
click at [792, 151] on button "Adicionar itens na mesa" at bounding box center [784, 163] width 149 height 33
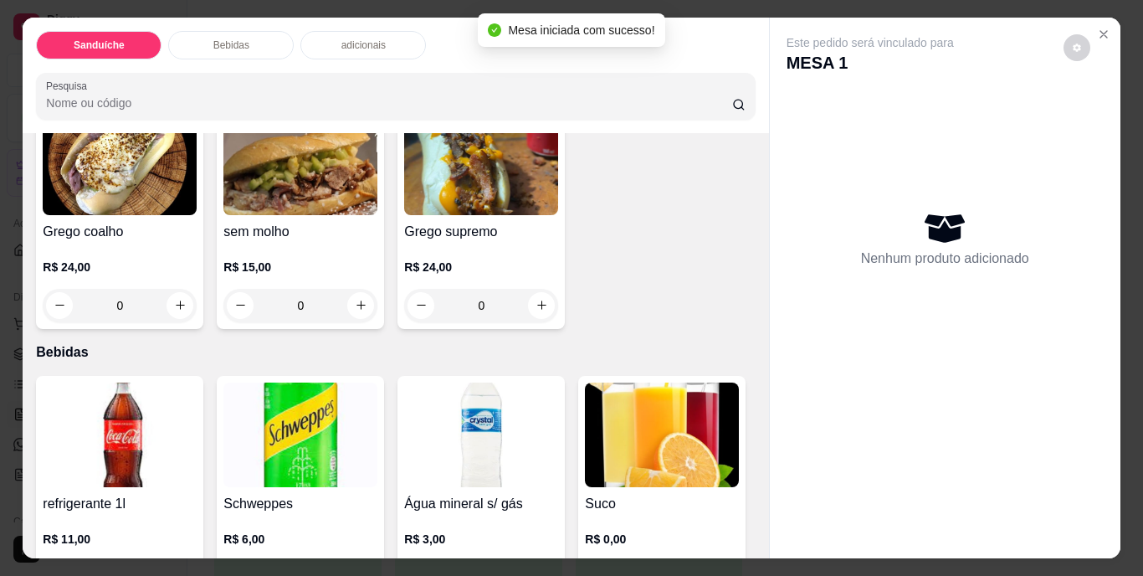
scroll to position [418, 0]
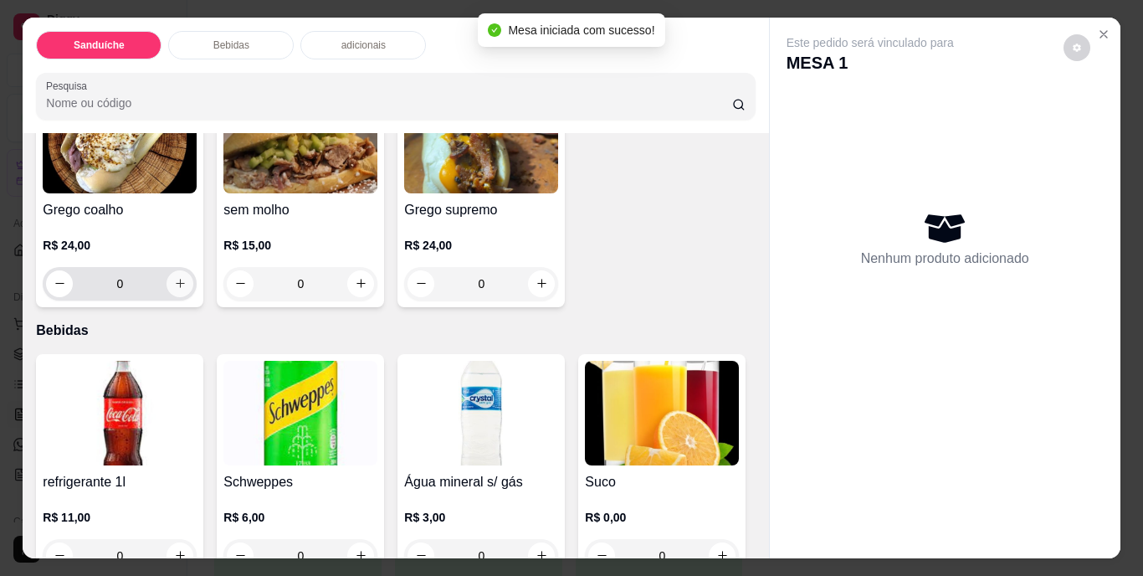
click at [187, 280] on icon "increase-product-quantity" at bounding box center [180, 283] width 13 height 13
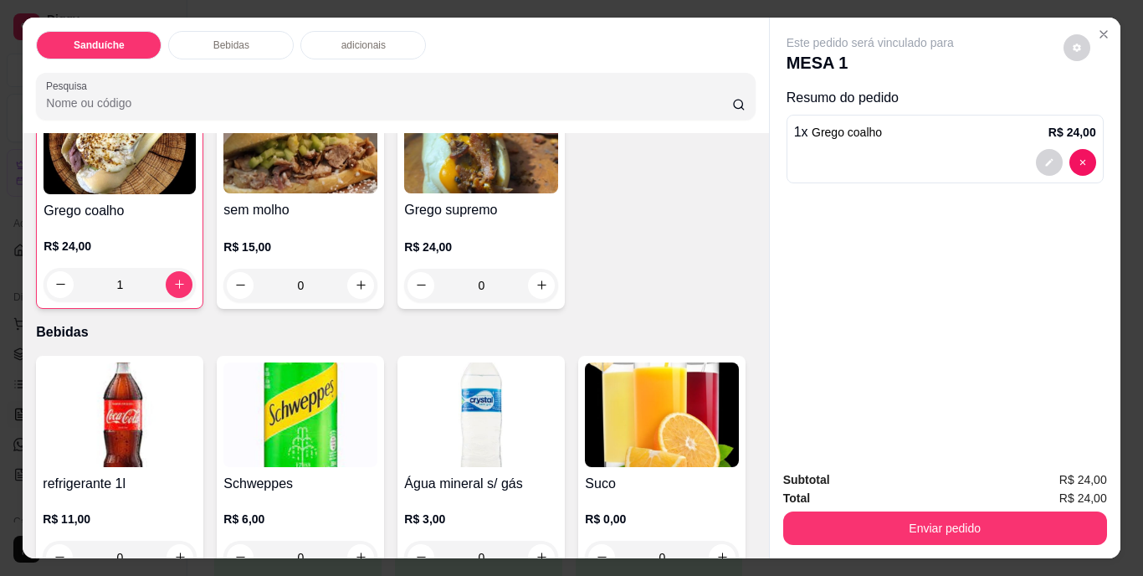
type input "1"
click at [716, 51] on icon "increase-product-quantity" at bounding box center [722, 44] width 13 height 13
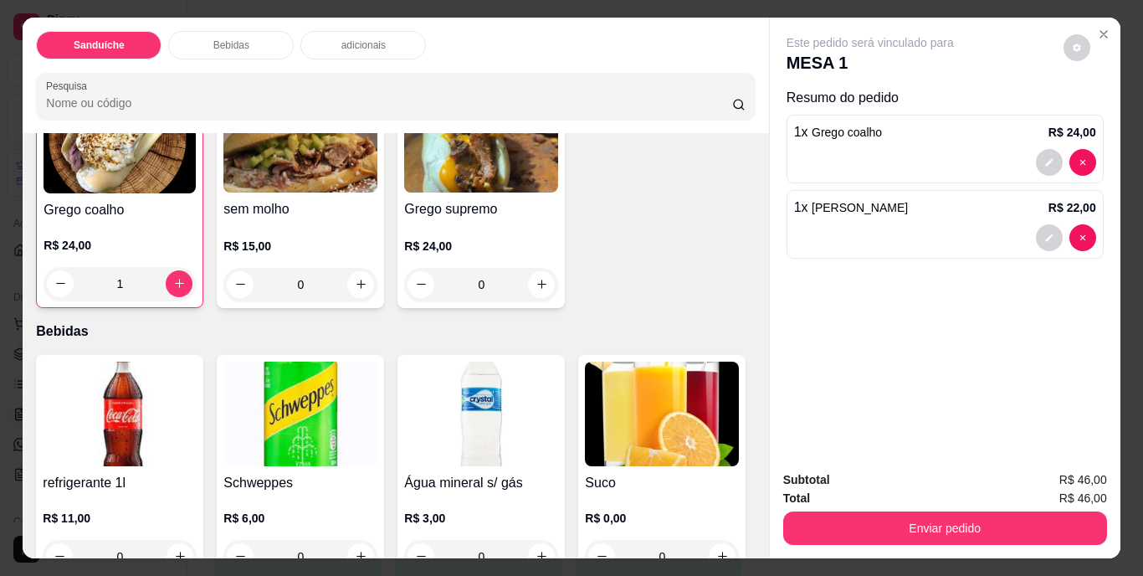
click at [715, 49] on icon "increase-product-quantity" at bounding box center [721, 43] width 13 height 13
type input "2"
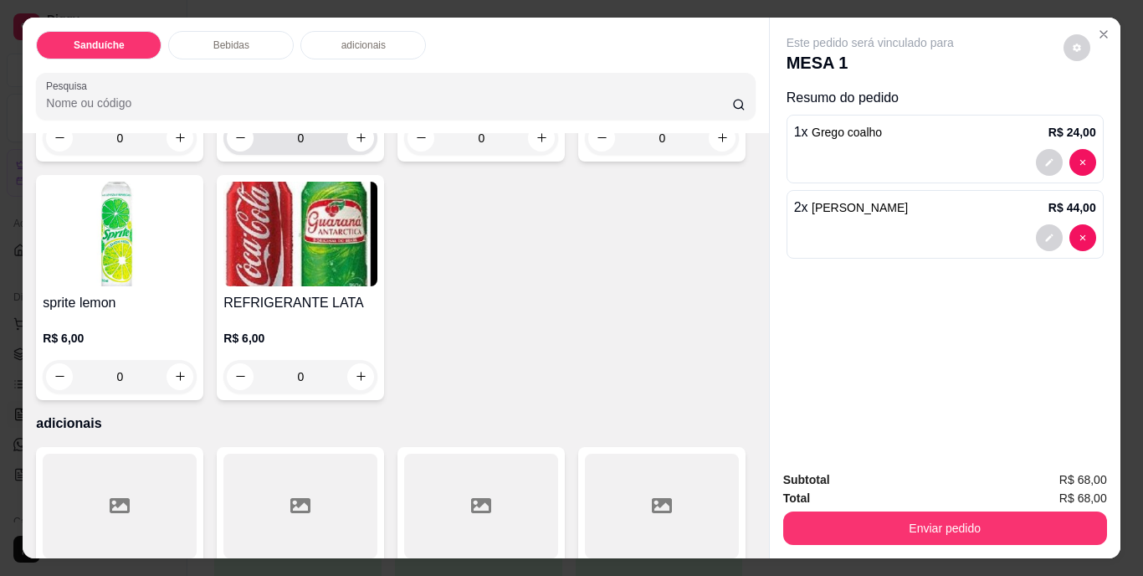
scroll to position [1005, 0]
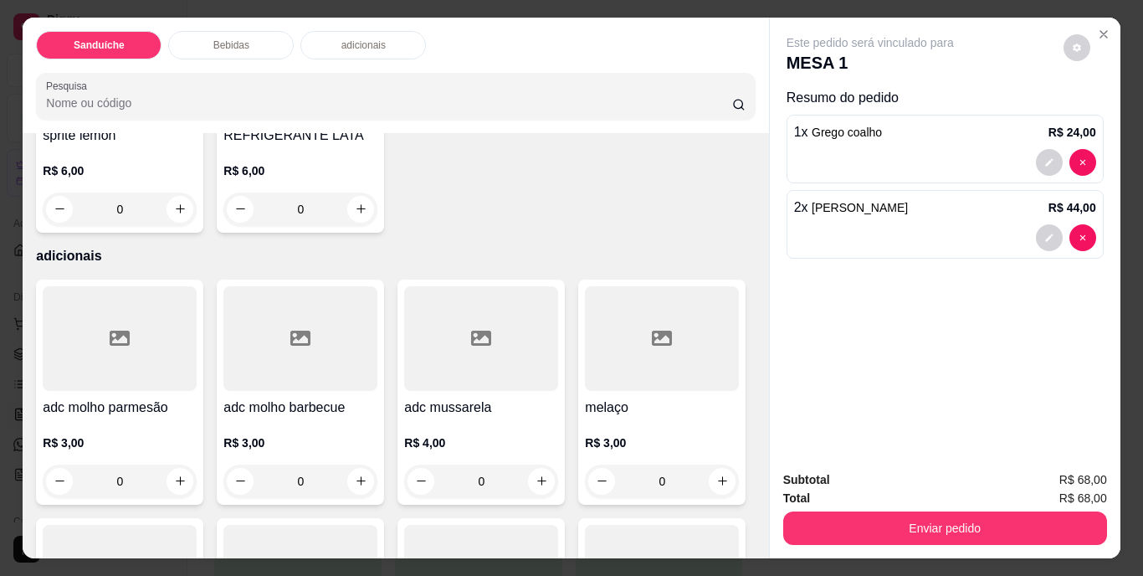
type input "1"
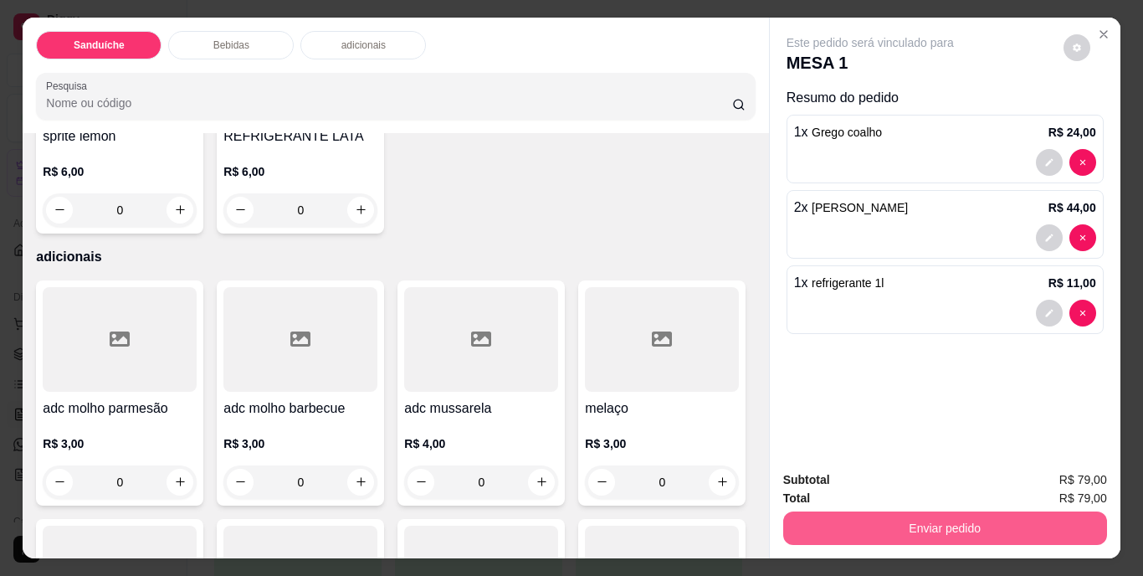
click at [875, 524] on button "Enviar pedido" at bounding box center [945, 527] width 324 height 33
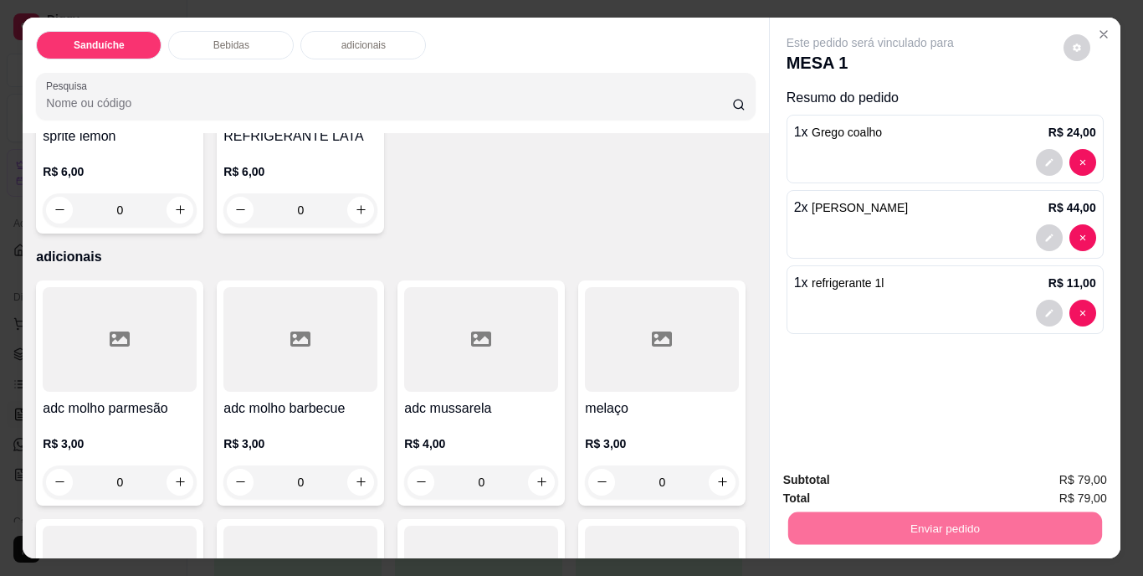
click at [843, 476] on button "Não registrar e enviar pedido" at bounding box center [889, 481] width 174 height 32
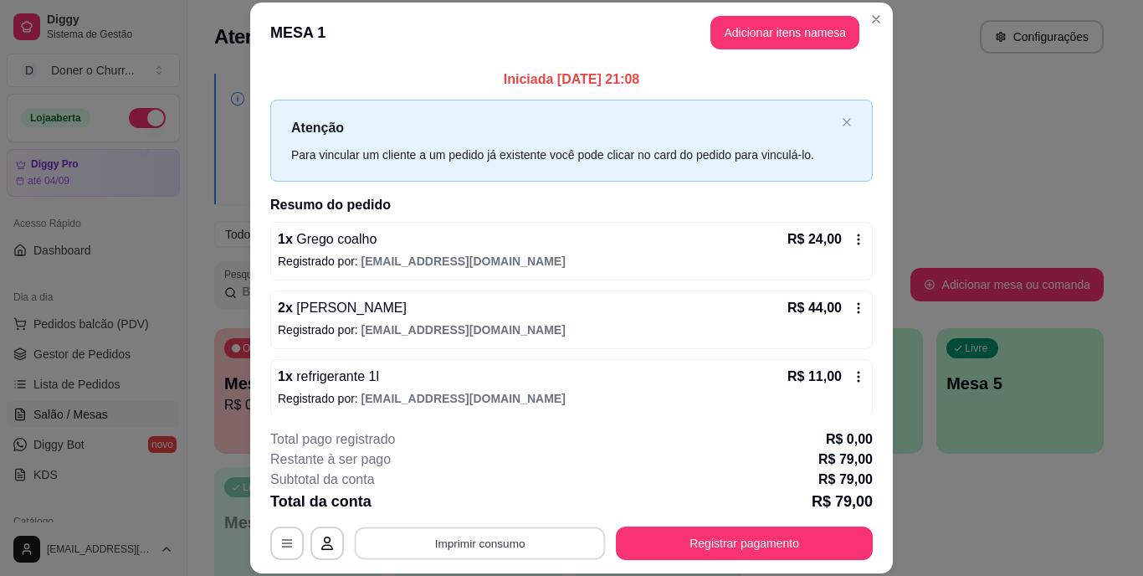
click at [484, 540] on button "Imprimir consumo" at bounding box center [480, 542] width 251 height 33
click at [453, 511] on button "IMPRESSORA" at bounding box center [478, 504] width 121 height 27
click at [750, 30] on button "Adicionar itens na mesa" at bounding box center [785, 33] width 144 height 33
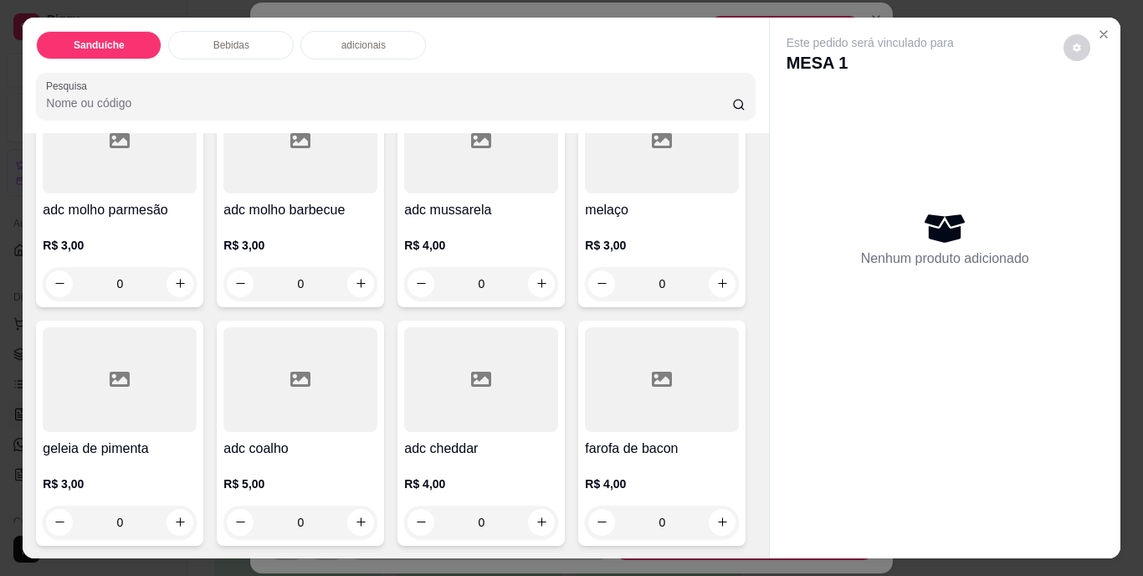
scroll to position [1673, 0]
click at [535, 515] on icon "increase-product-quantity" at bounding box center [541, 521] width 13 height 13
type input "1"
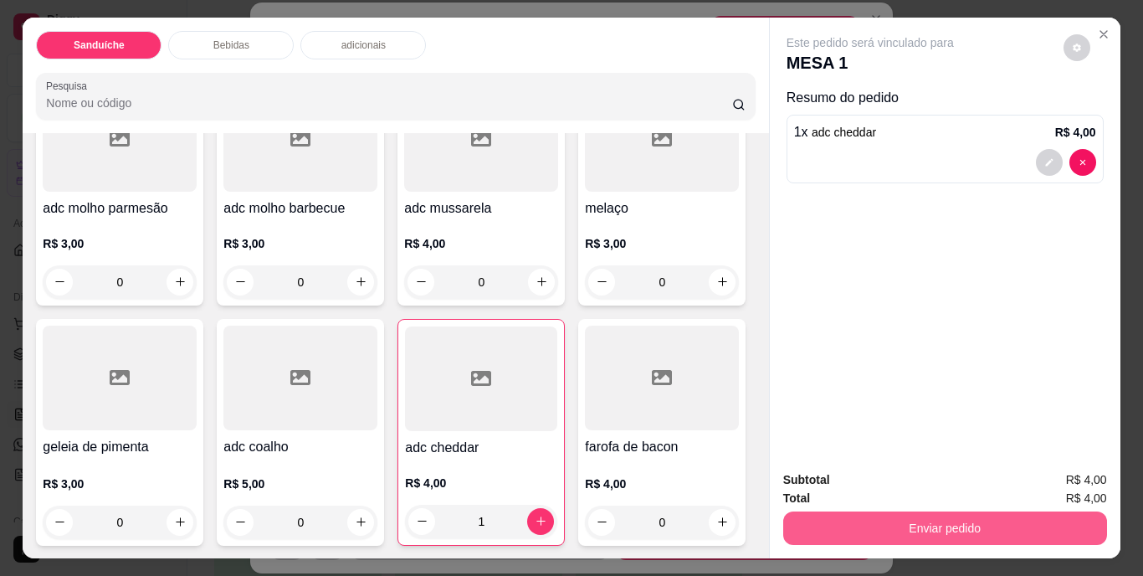
click at [924, 524] on button "Enviar pedido" at bounding box center [945, 527] width 324 height 33
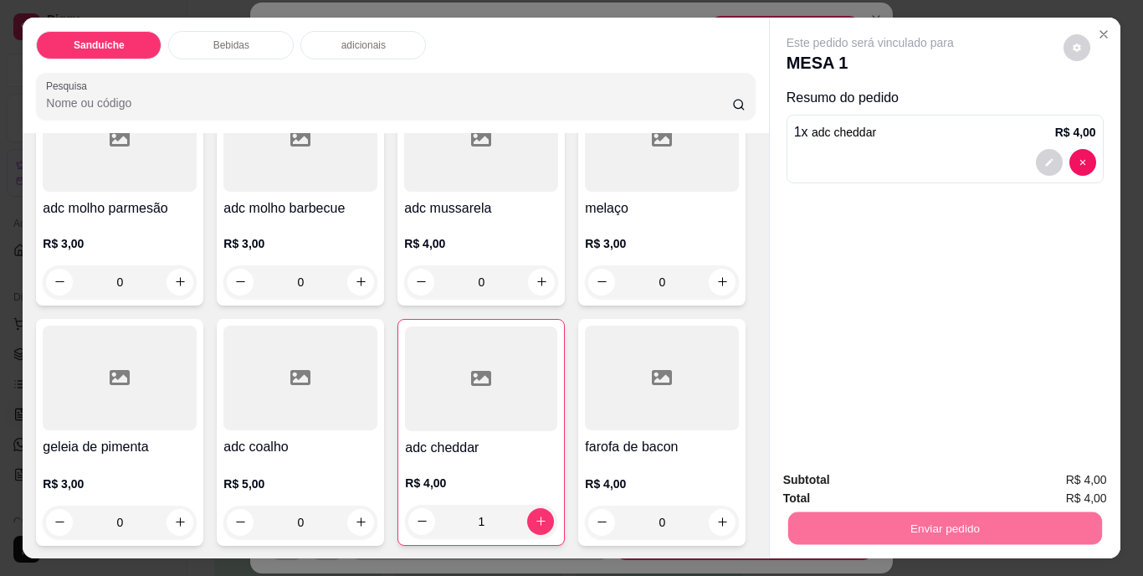
click at [873, 482] on button "Não registrar e enviar pedido" at bounding box center [889, 480] width 169 height 31
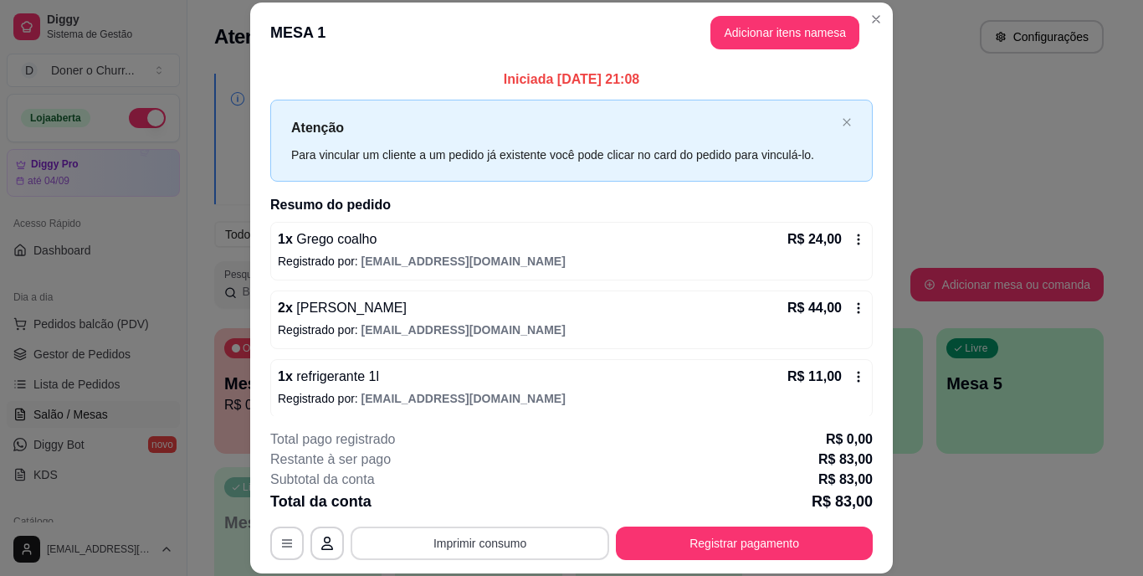
click at [451, 537] on button "Imprimir consumo" at bounding box center [480, 542] width 258 height 33
click at [471, 509] on button "IMPRESSORA" at bounding box center [478, 504] width 117 height 26
click at [468, 539] on button "Imprimir consumo" at bounding box center [480, 542] width 258 height 33
click at [465, 504] on button "IMPRESSORA" at bounding box center [478, 504] width 121 height 27
click at [647, 542] on button "Registrar pagamento" at bounding box center [744, 542] width 257 height 33
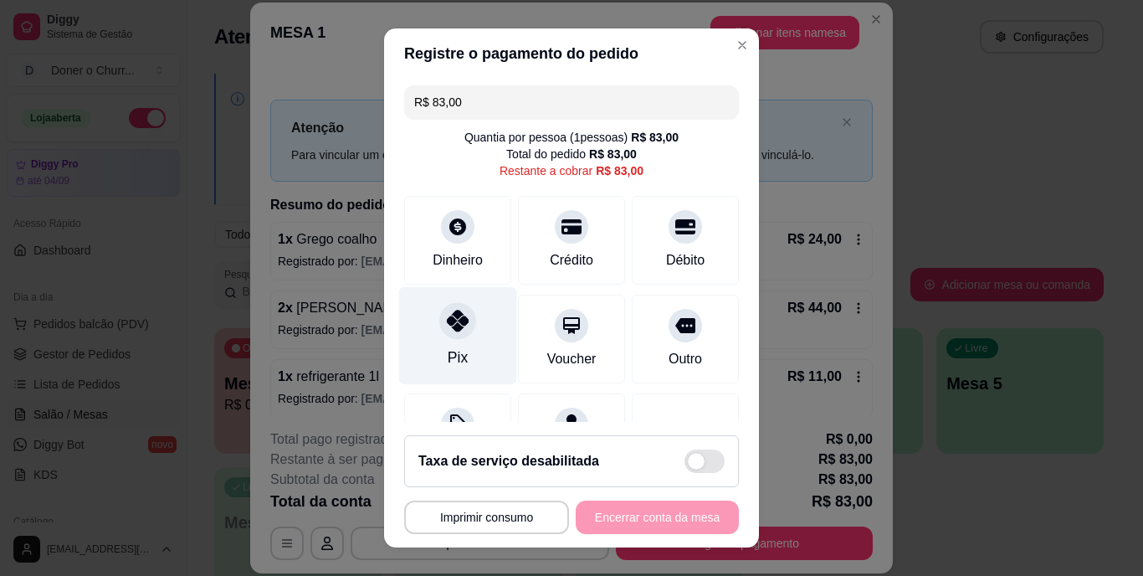
click at [459, 343] on div "Pix" at bounding box center [458, 336] width 118 height 98
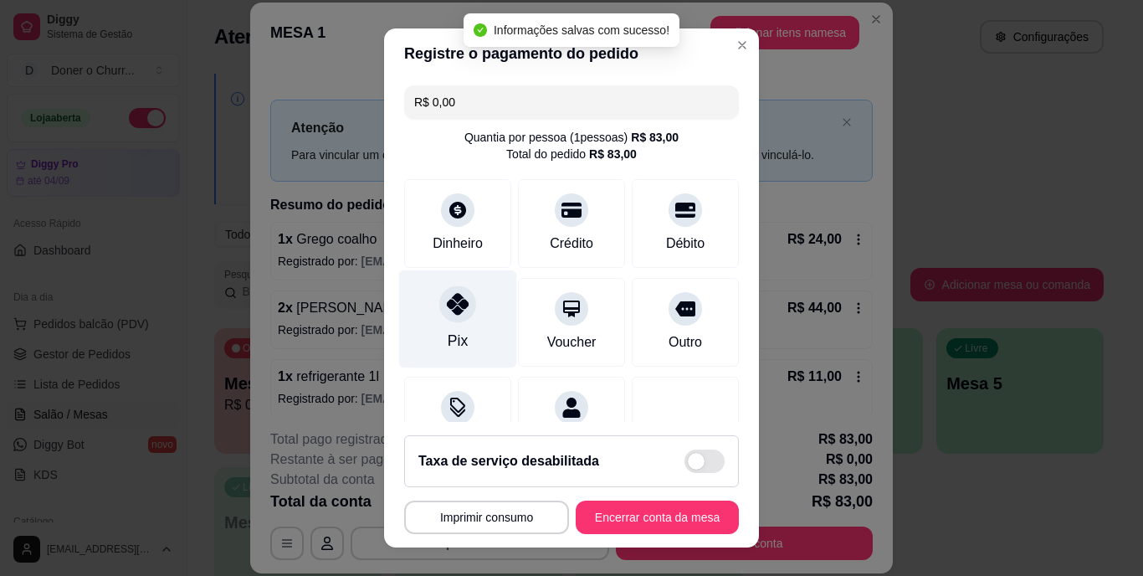
type input "R$ 0,00"
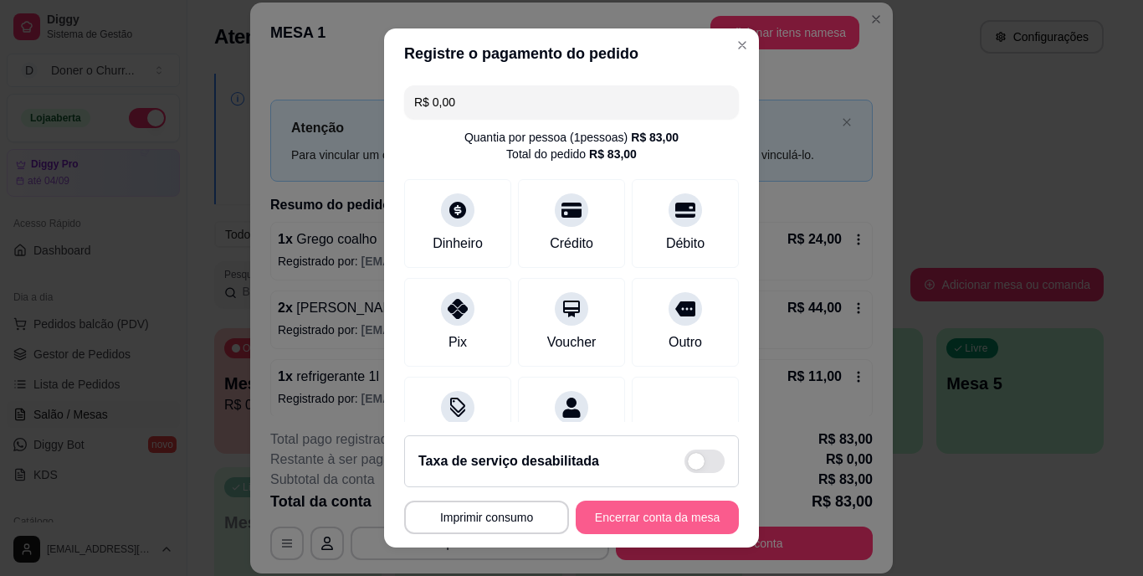
click at [626, 514] on button "Encerrar conta da mesa" at bounding box center [657, 516] width 163 height 33
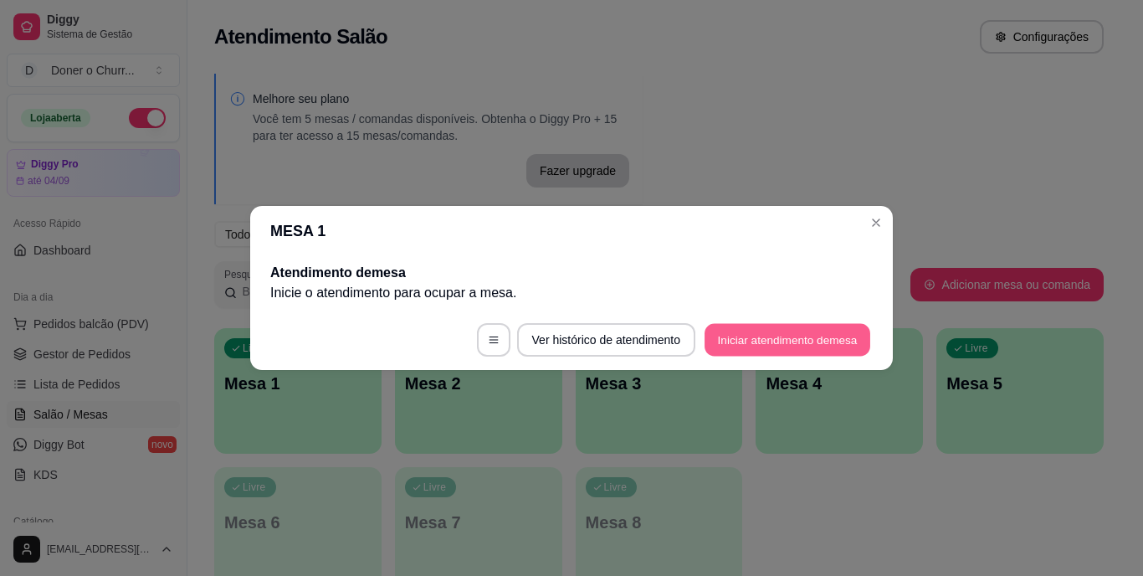
click at [777, 338] on button "Iniciar atendimento de mesa" at bounding box center [787, 340] width 166 height 33
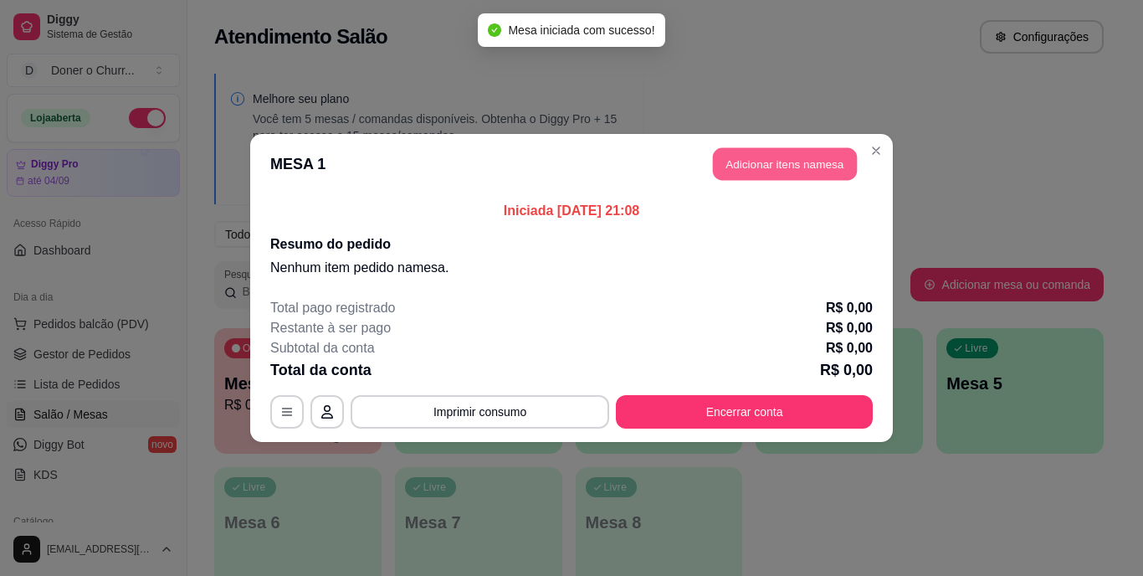
click at [798, 160] on button "Adicionar itens na mesa" at bounding box center [785, 164] width 144 height 33
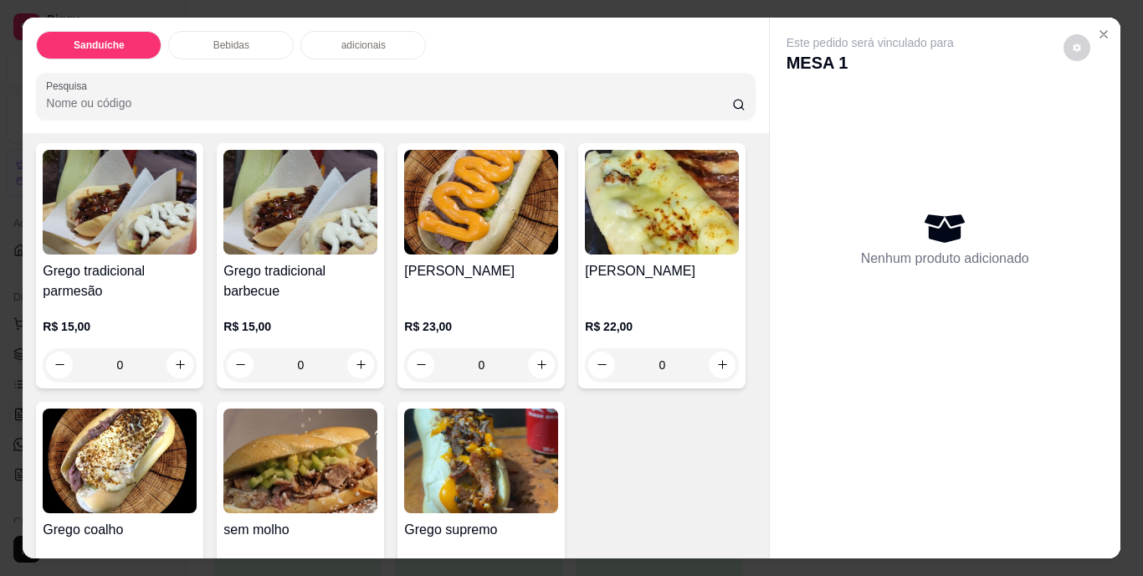
scroll to position [84, 0]
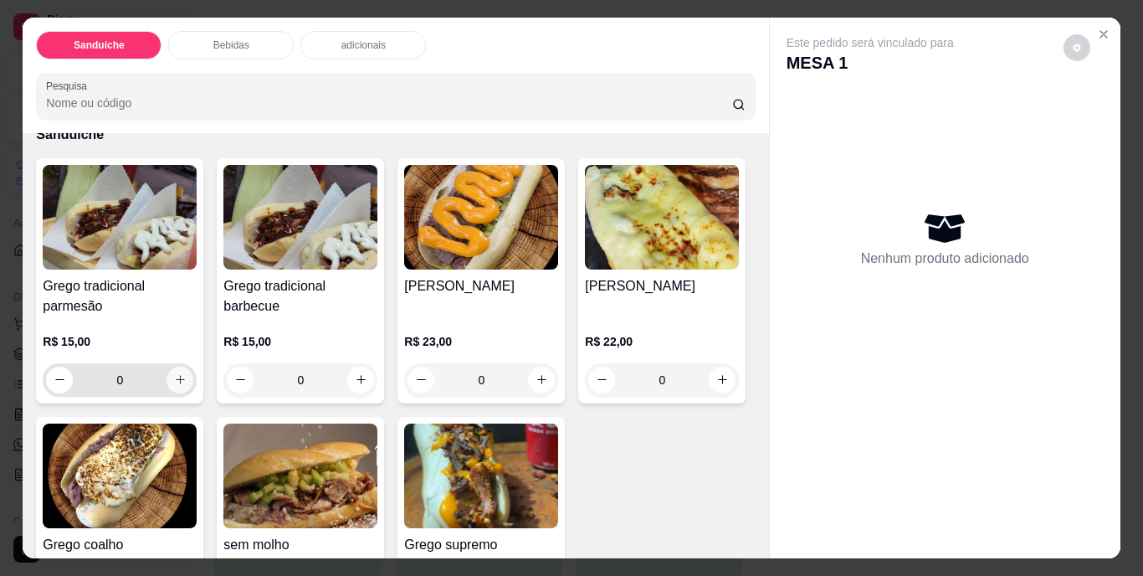
click at [171, 380] on button "increase-product-quantity" at bounding box center [179, 379] width 27 height 27
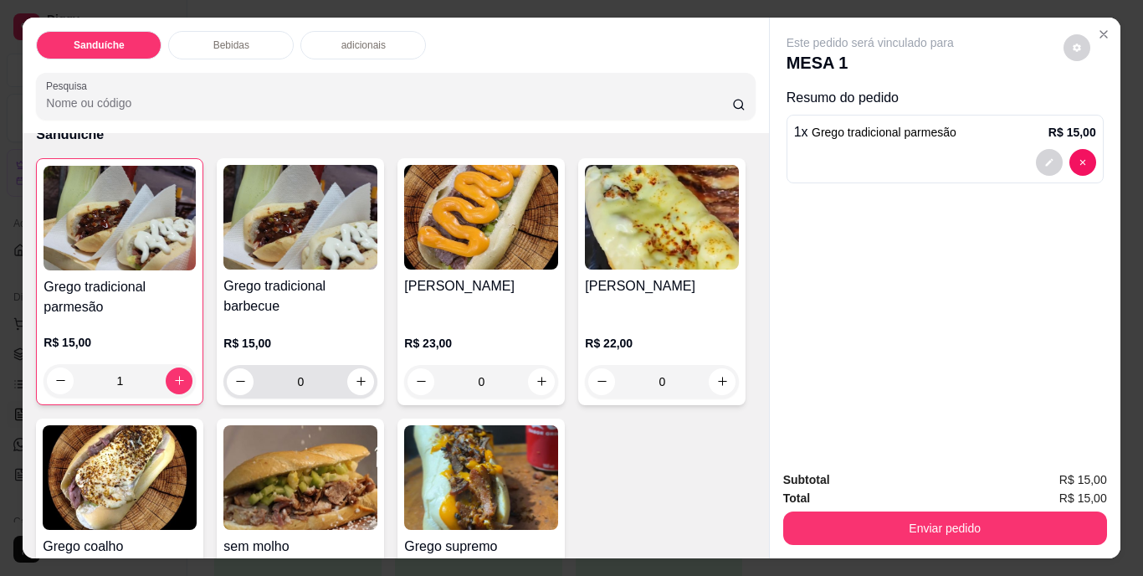
type input "1"
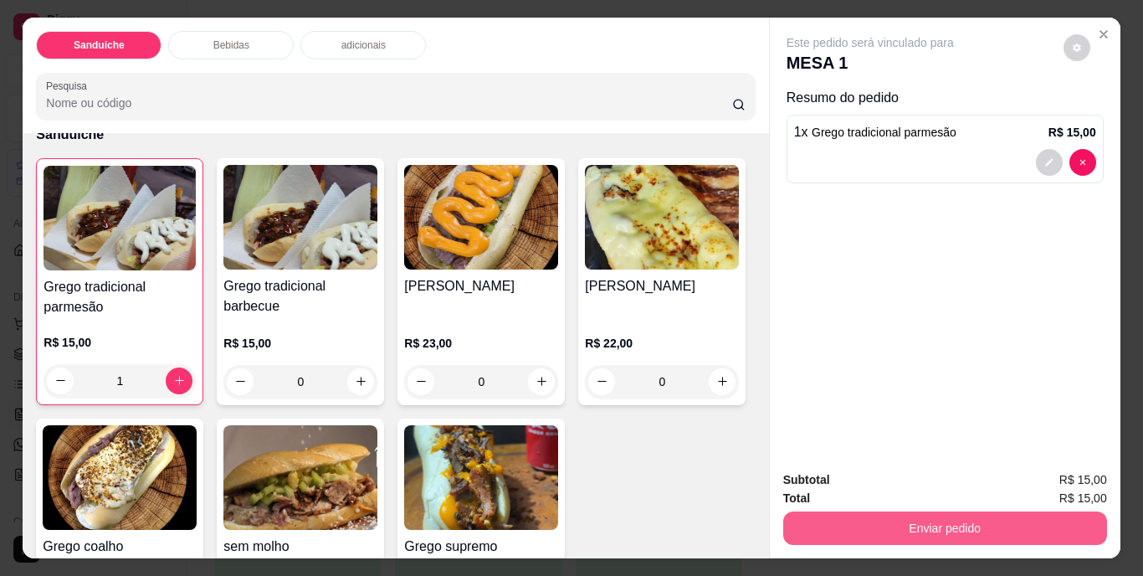
click at [893, 513] on button "Enviar pedido" at bounding box center [945, 527] width 324 height 33
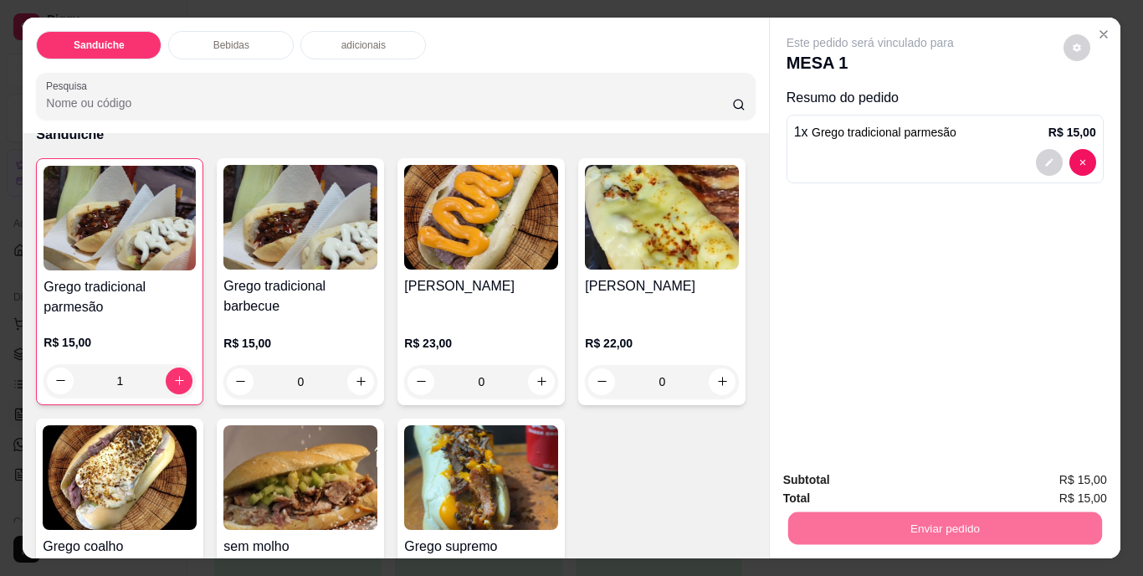
click at [917, 482] on button "Não registrar e enviar pedido" at bounding box center [889, 481] width 174 height 32
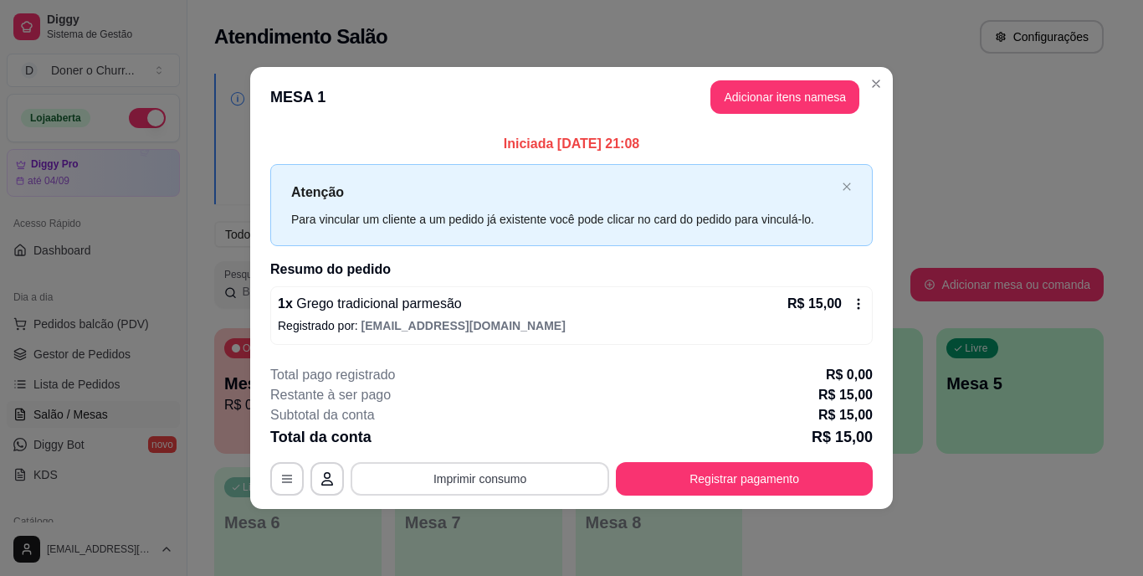
click at [465, 483] on button "Imprimir consumo" at bounding box center [480, 478] width 258 height 33
click at [483, 443] on button "IMPRESSORA" at bounding box center [484, 440] width 121 height 27
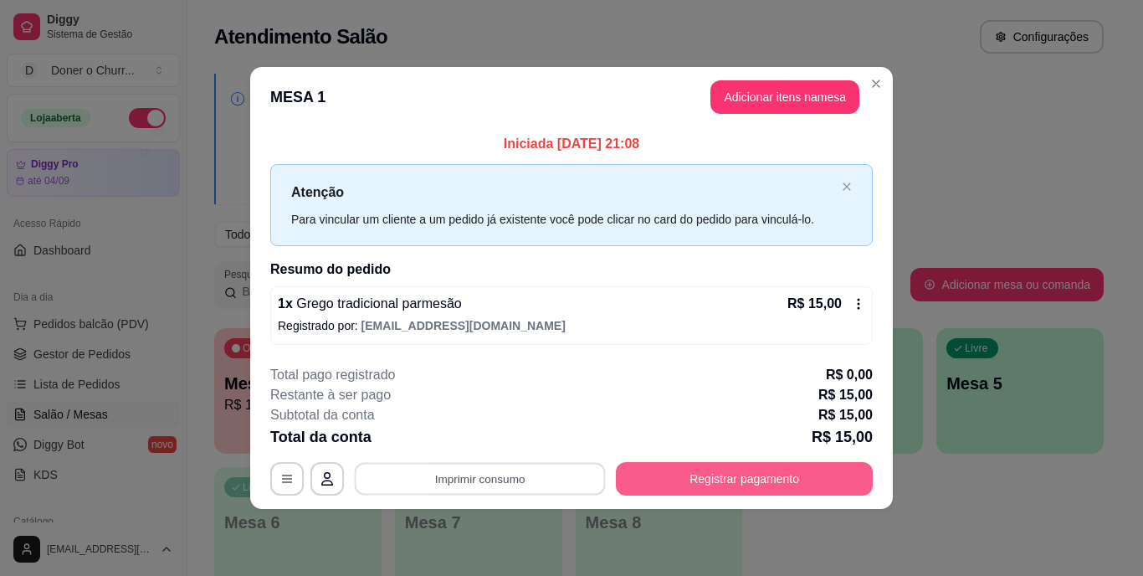
click at [683, 485] on button "Registrar pagamento" at bounding box center [744, 478] width 257 height 33
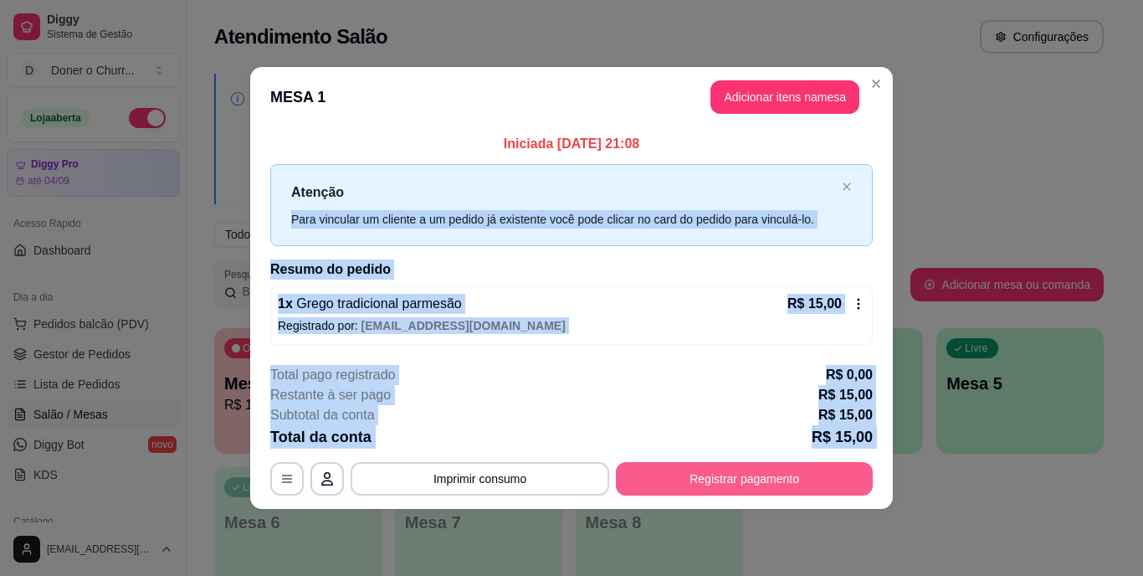
drag, startPoint x: 668, startPoint y: 182, endPoint x: 697, endPoint y: 463, distance: 283.4
click at [697, 463] on section "**********" at bounding box center [571, 287] width 642 height 441
click at [697, 463] on button "Registrar pagamento" at bounding box center [744, 478] width 257 height 33
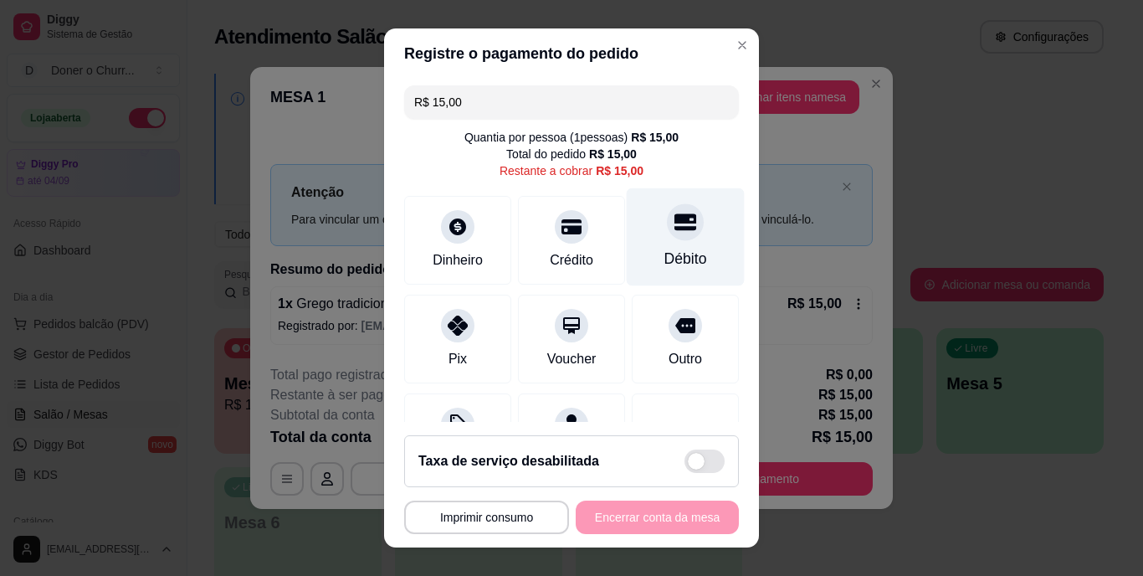
click at [664, 250] on div "Débito" at bounding box center [685, 259] width 43 height 22
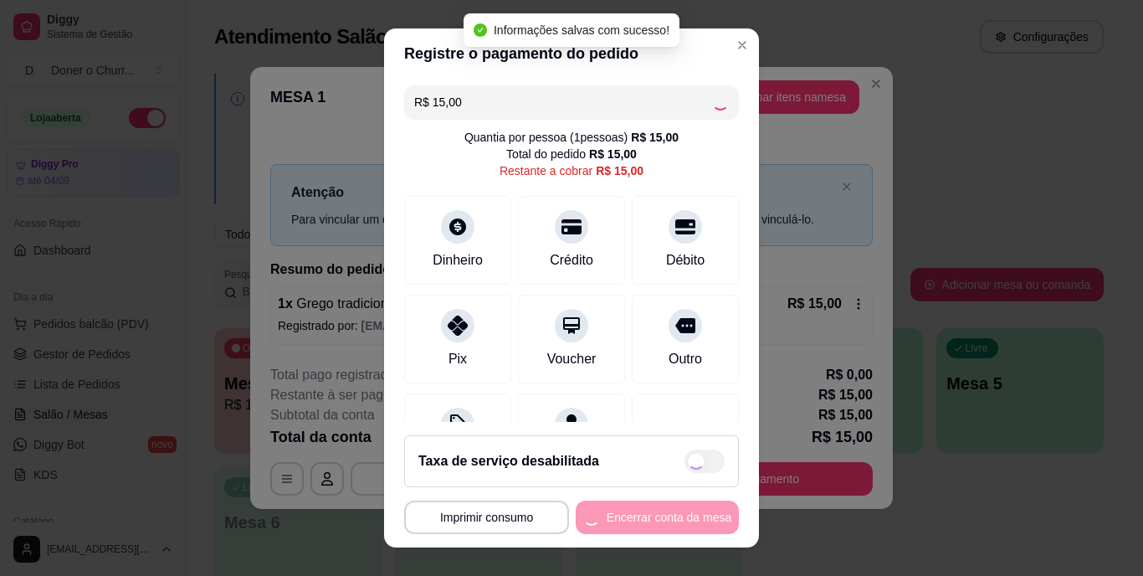
type input "R$ 0,00"
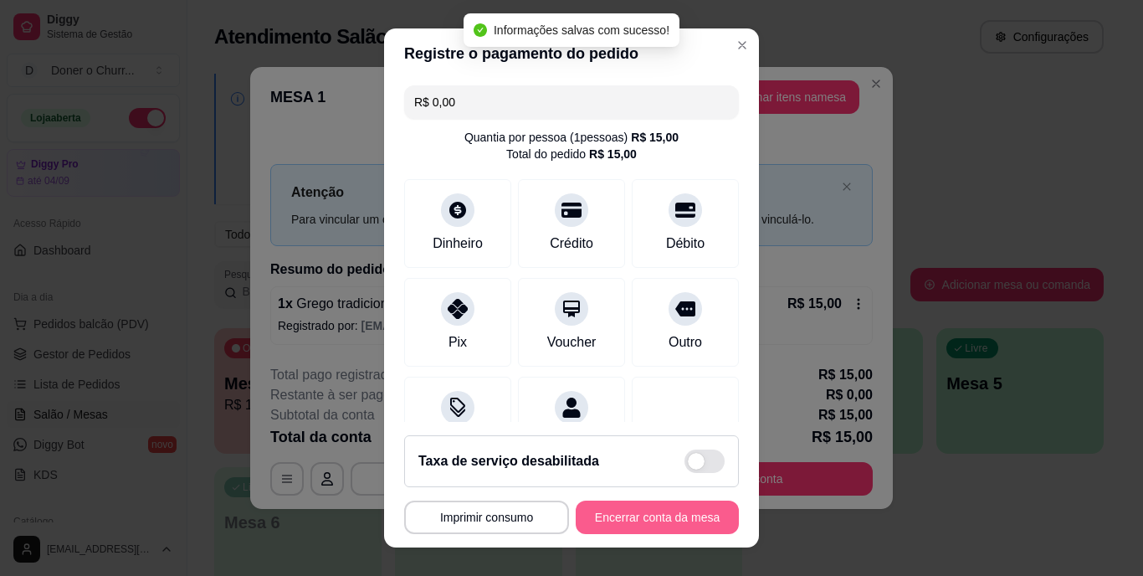
click at [650, 516] on button "Encerrar conta da mesa" at bounding box center [657, 516] width 163 height 33
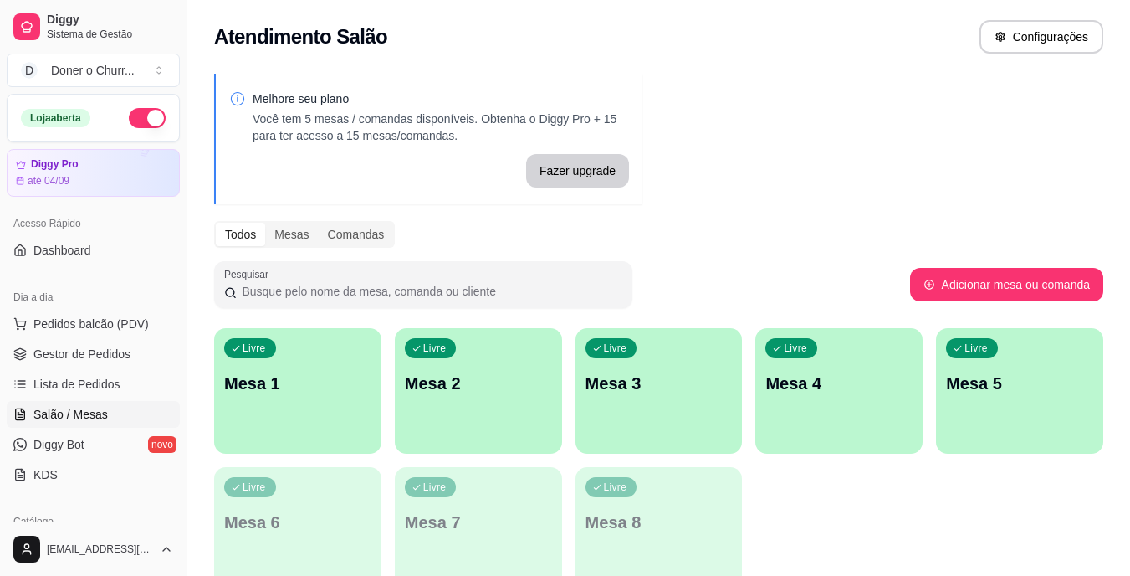
click at [140, 110] on button "button" at bounding box center [147, 118] width 37 height 20
click at [349, 381] on p "Mesa 1" at bounding box center [298, 383] width 143 height 23
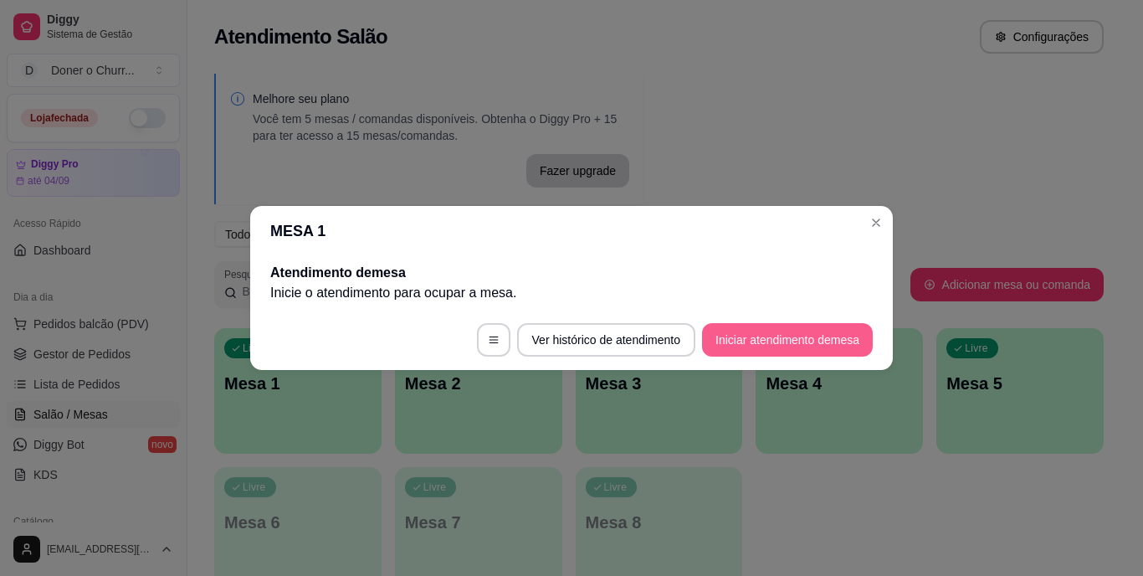
click at [787, 343] on button "Iniciar atendimento de mesa" at bounding box center [787, 339] width 171 height 33
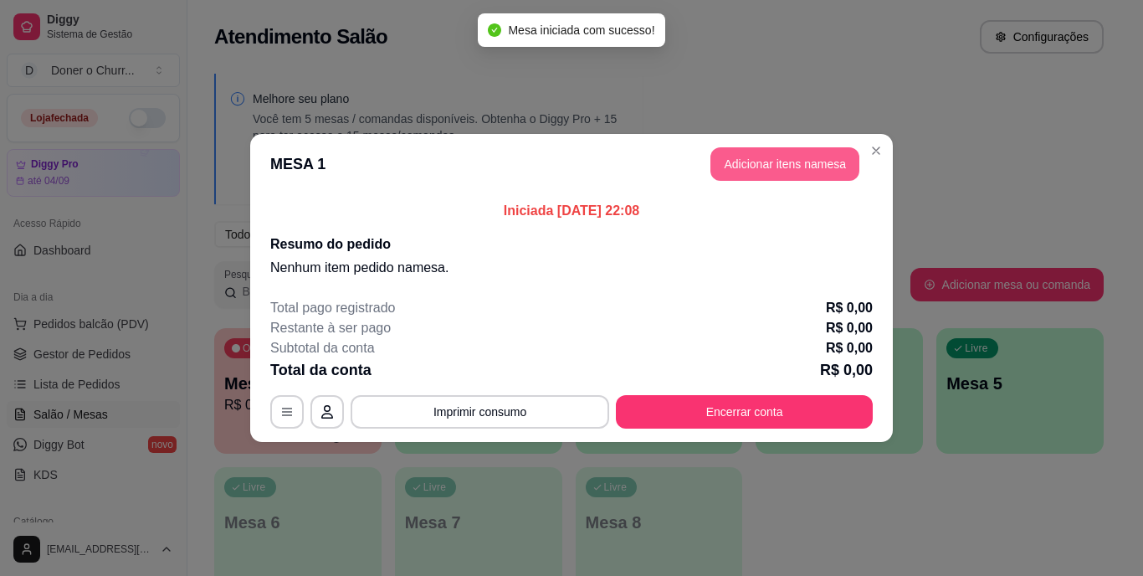
click at [771, 153] on button "Adicionar itens na mesa" at bounding box center [784, 163] width 149 height 33
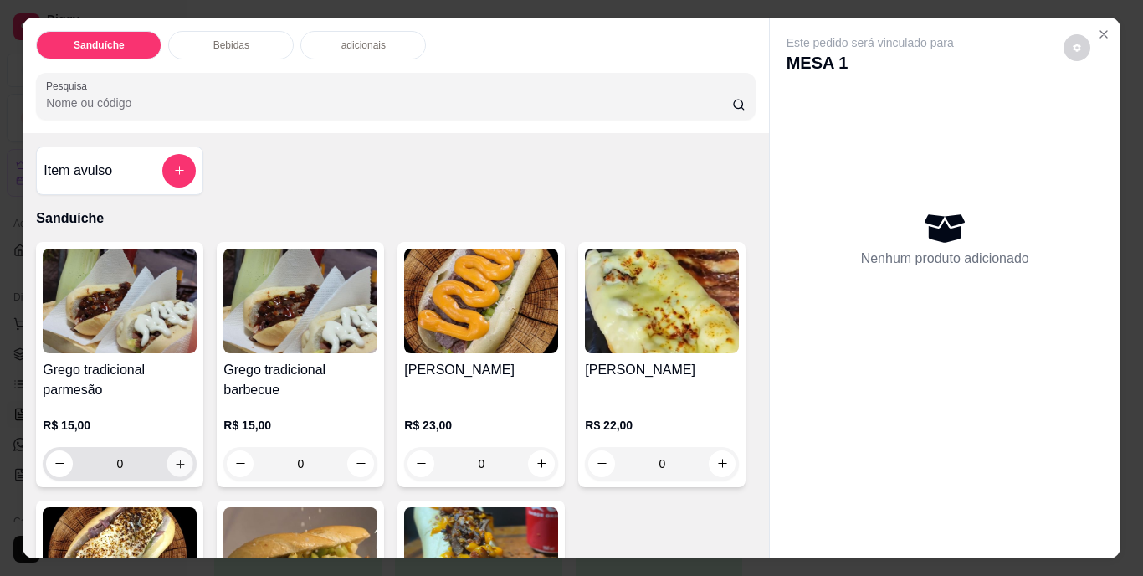
click at [177, 457] on icon "increase-product-quantity" at bounding box center [180, 463] width 13 height 13
type input "1"
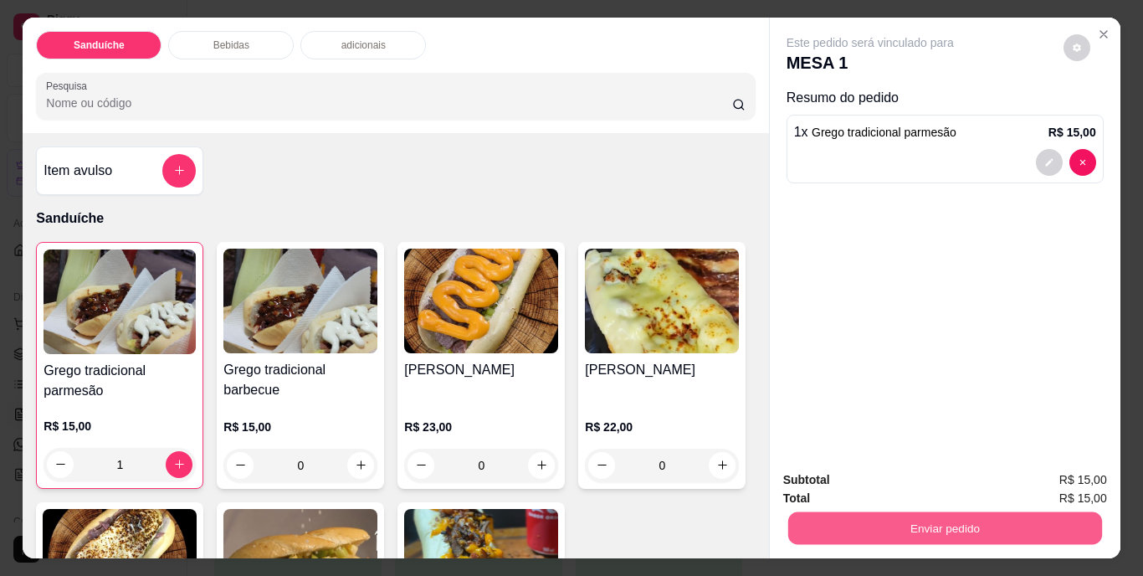
click at [913, 529] on button "Enviar pedido" at bounding box center [944, 528] width 314 height 33
click at [907, 480] on button "Não registrar e enviar pedido" at bounding box center [889, 480] width 169 height 31
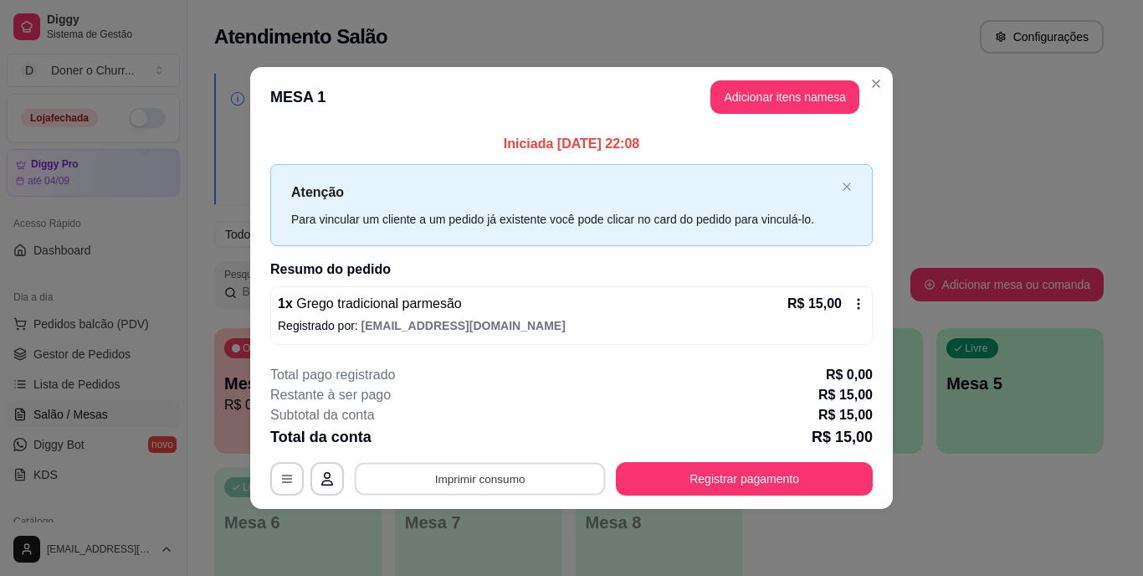
click at [461, 474] on button "Imprimir consumo" at bounding box center [480, 478] width 251 height 33
click at [477, 441] on button "IMPRESSORA" at bounding box center [485, 440] width 117 height 26
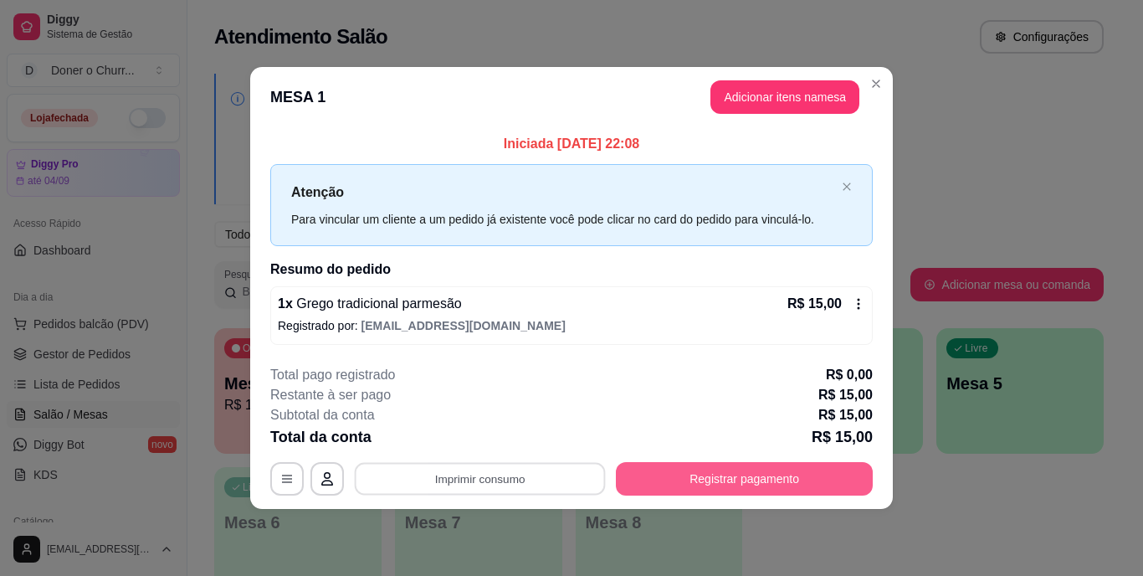
click at [680, 484] on button "Registrar pagamento" at bounding box center [744, 478] width 257 height 33
click at [696, 472] on button "Registrar pagamento" at bounding box center [744, 478] width 249 height 33
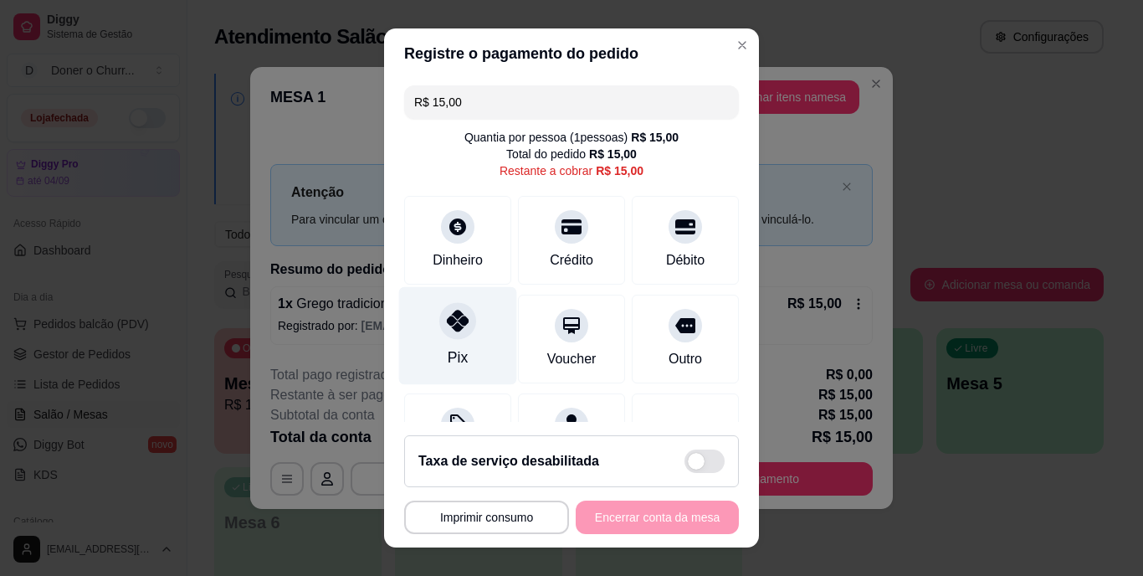
click at [451, 328] on icon at bounding box center [458, 321] width 22 height 22
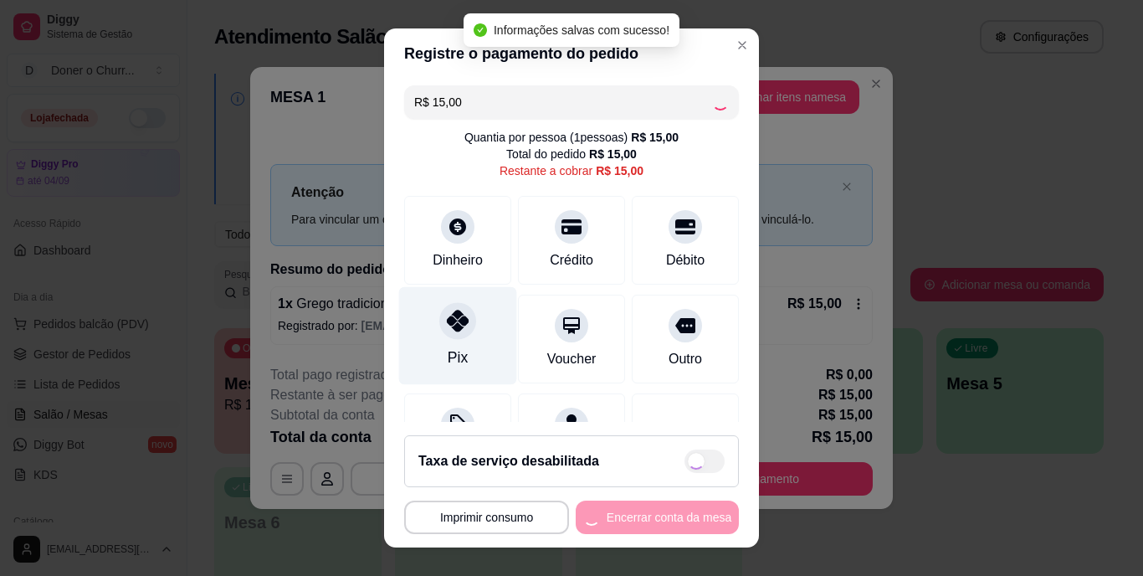
type input "R$ 0,00"
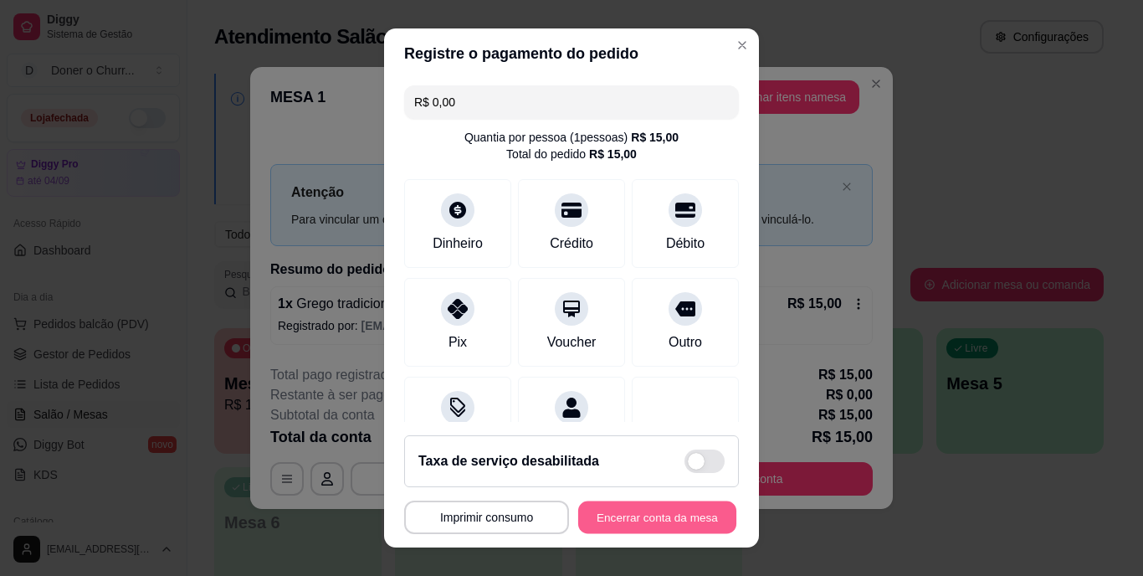
click at [616, 511] on button "Encerrar conta da mesa" at bounding box center [657, 516] width 158 height 33
